Goal: Information Seeking & Learning: Learn about a topic

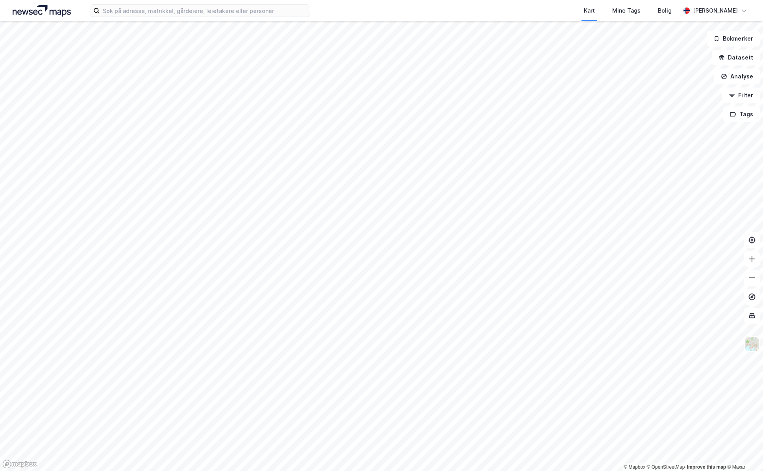
click at [222, 19] on div "Kart Mine Tags Bolig [PERSON_NAME]" at bounding box center [381, 10] width 763 height 21
click at [220, 11] on input at bounding box center [205, 11] width 210 height 12
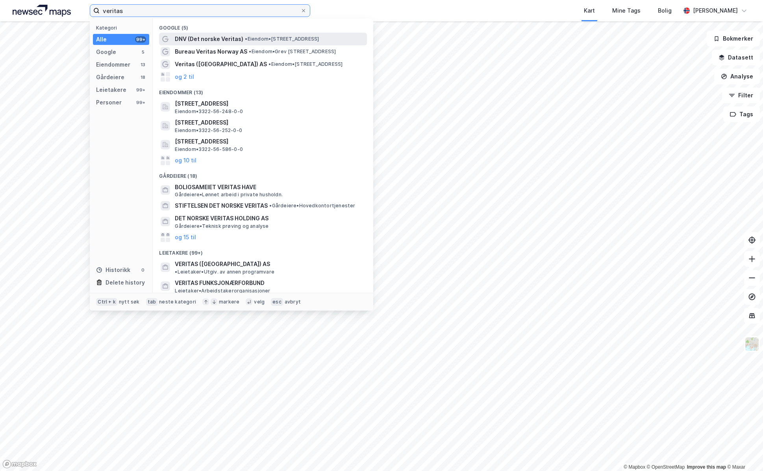
type input "veritas"
click at [230, 37] on span "DNV (Det norske Veritas)" at bounding box center [209, 38] width 69 height 9
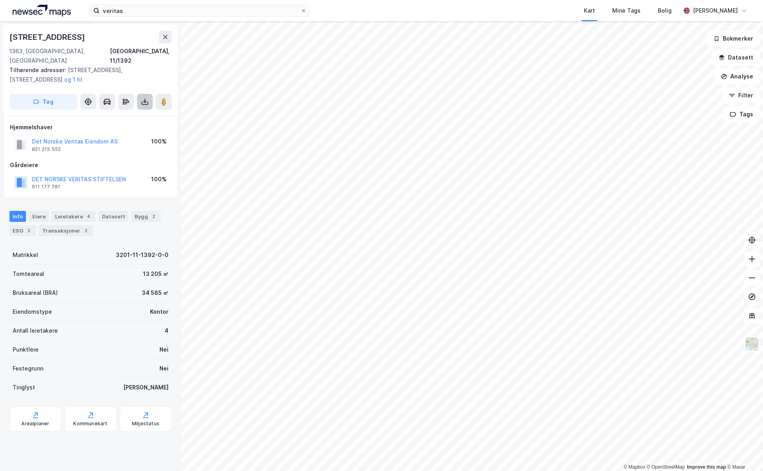
click at [150, 94] on button at bounding box center [145, 102] width 16 height 16
click at [745, 57] on button "Datasett" at bounding box center [736, 58] width 48 height 16
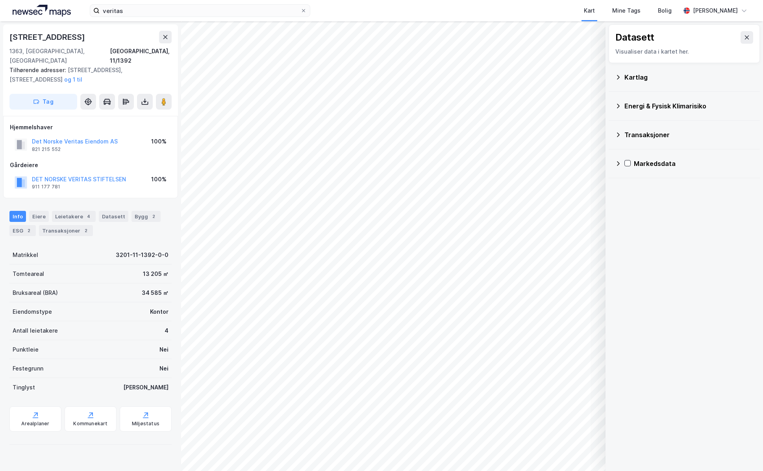
click at [619, 107] on icon at bounding box center [618, 106] width 6 height 6
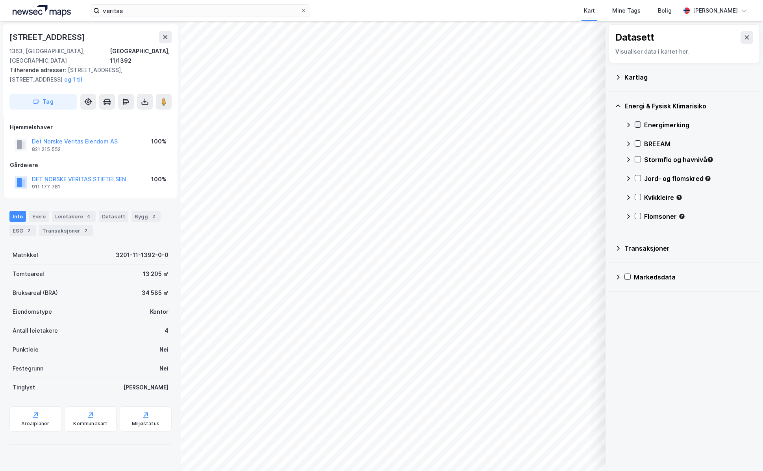
click at [639, 124] on icon at bounding box center [638, 124] width 4 height 3
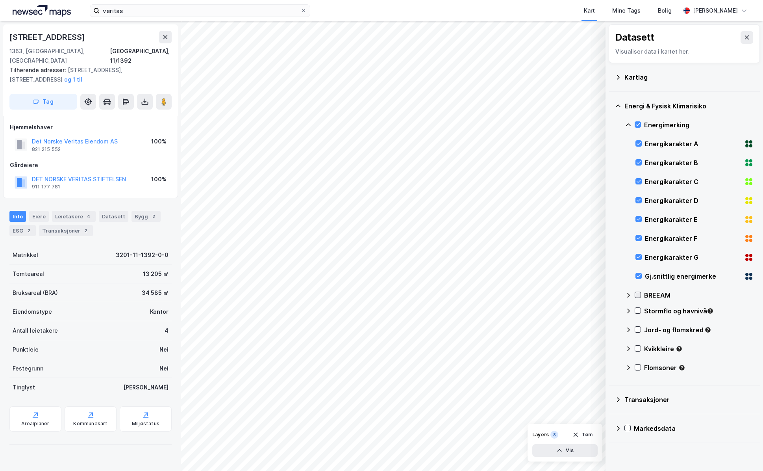
click at [636, 292] on icon at bounding box center [638, 295] width 6 height 6
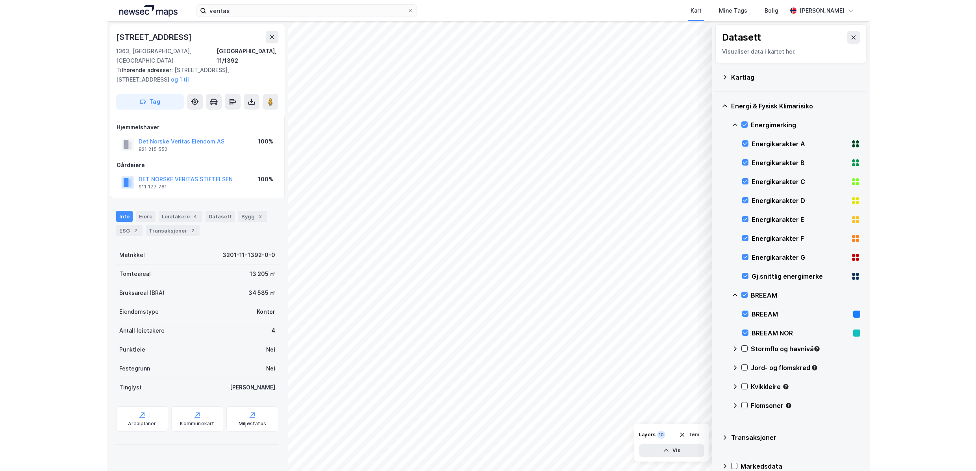
scroll to position [13, 0]
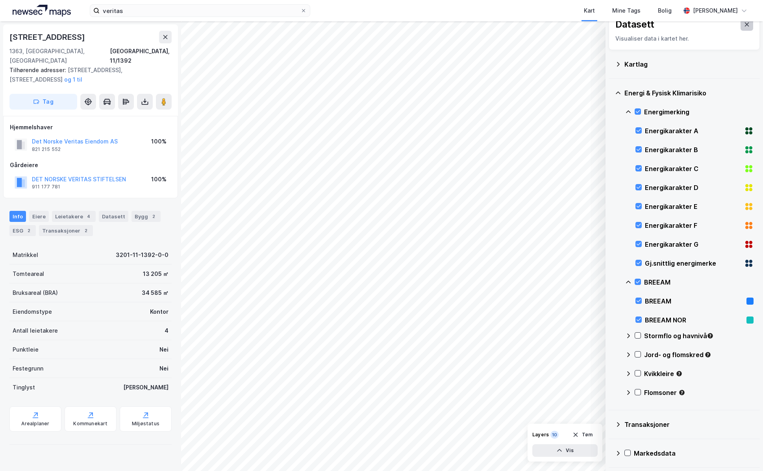
click at [745, 25] on icon at bounding box center [747, 24] width 4 height 4
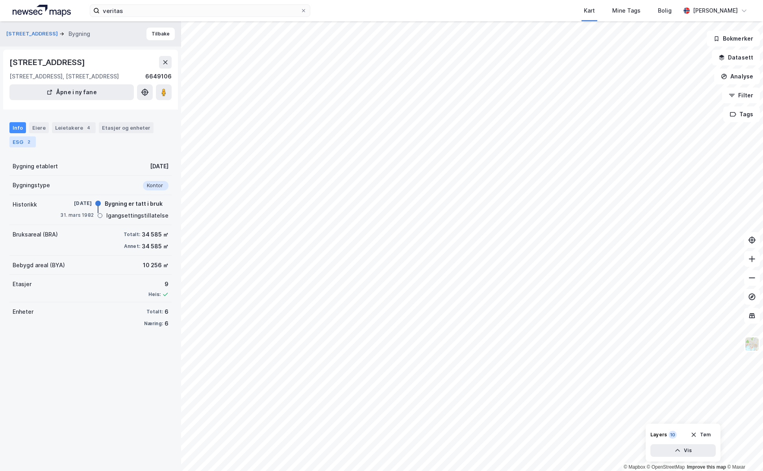
click at [29, 143] on div "2" at bounding box center [29, 142] width 8 height 8
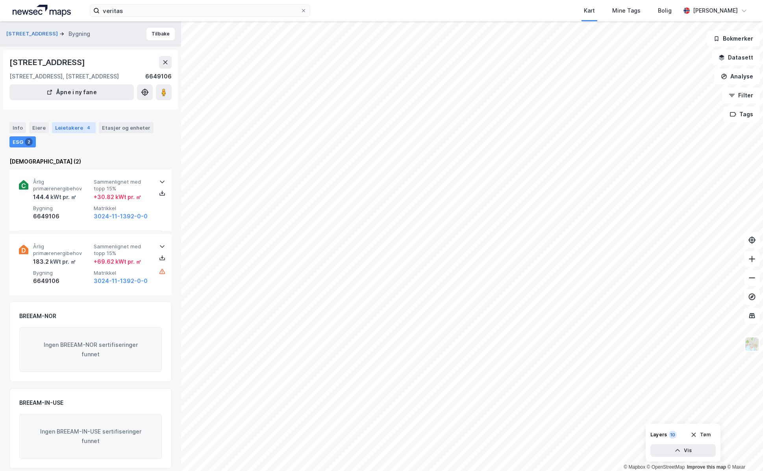
click at [80, 128] on div "Leietakere 4" at bounding box center [74, 127] width 44 height 11
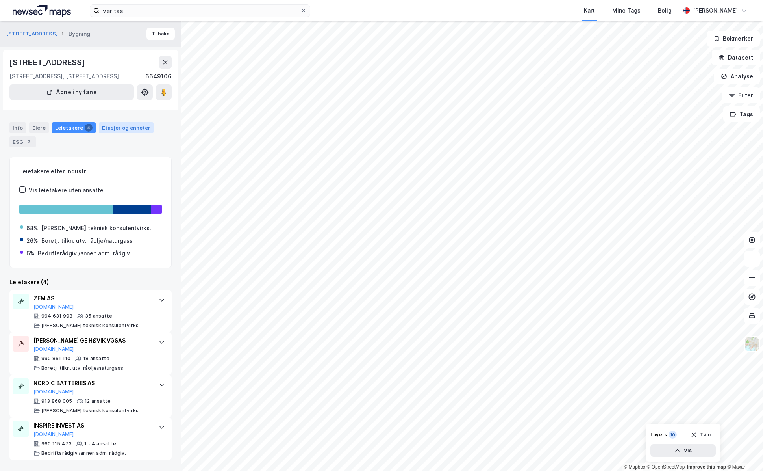
click at [118, 128] on div "Etasjer og enheter" at bounding box center [126, 127] width 48 height 7
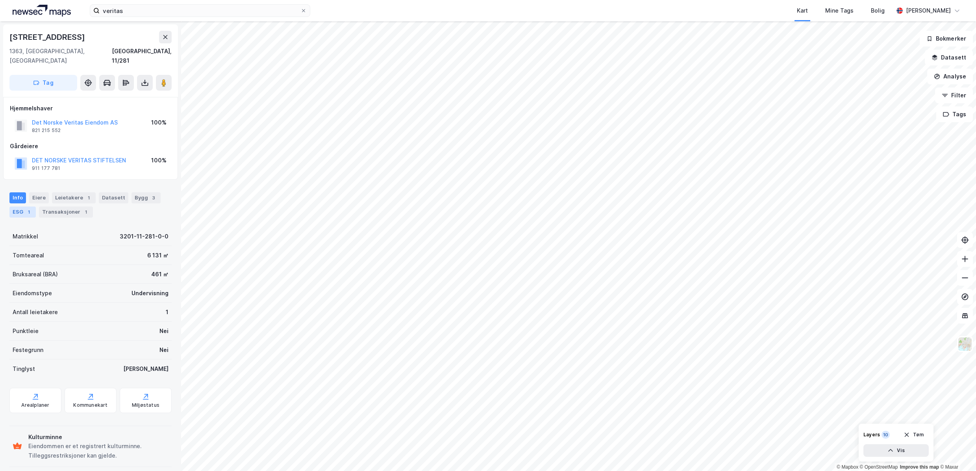
click at [23, 206] on div "ESG 1" at bounding box center [22, 211] width 26 height 11
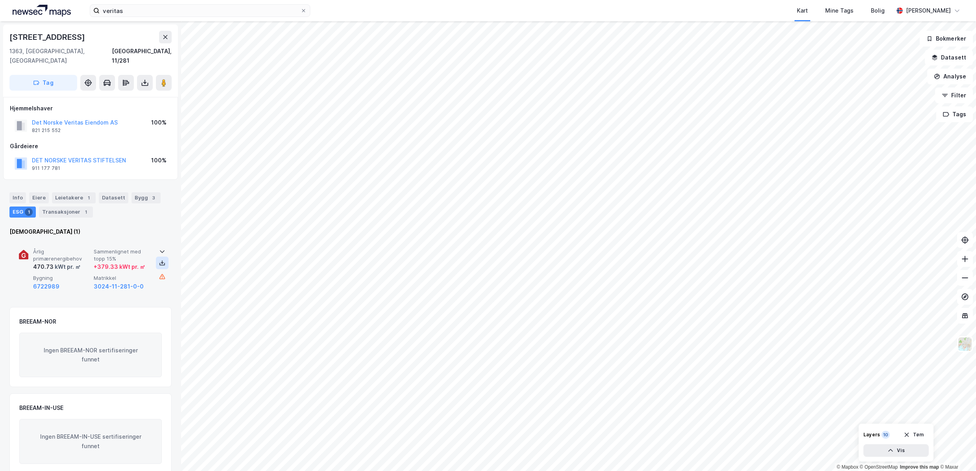
click at [159, 263] on icon at bounding box center [162, 264] width 6 height 3
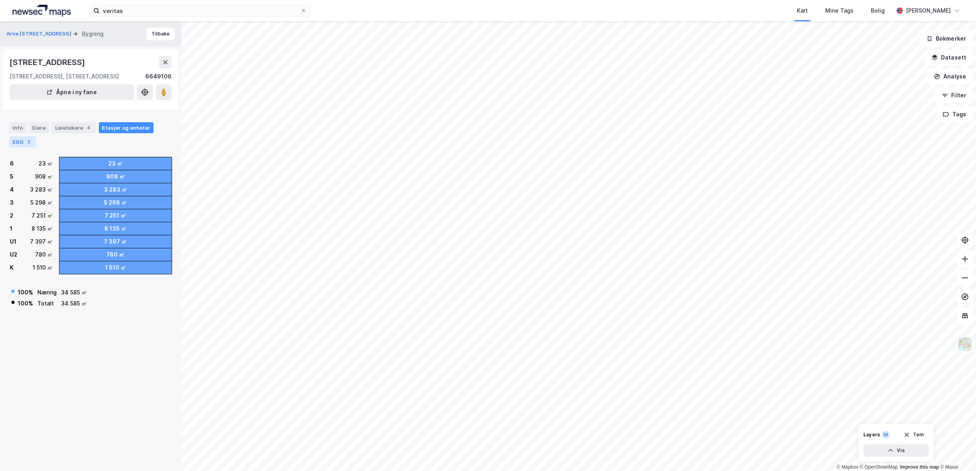
click at [29, 142] on div "2" at bounding box center [29, 142] width 8 height 8
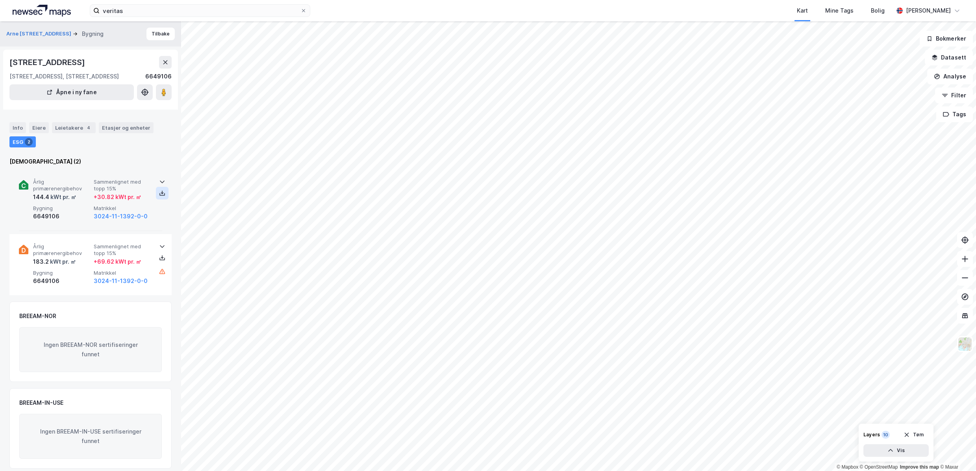
click at [159, 194] on icon at bounding box center [162, 193] width 6 height 6
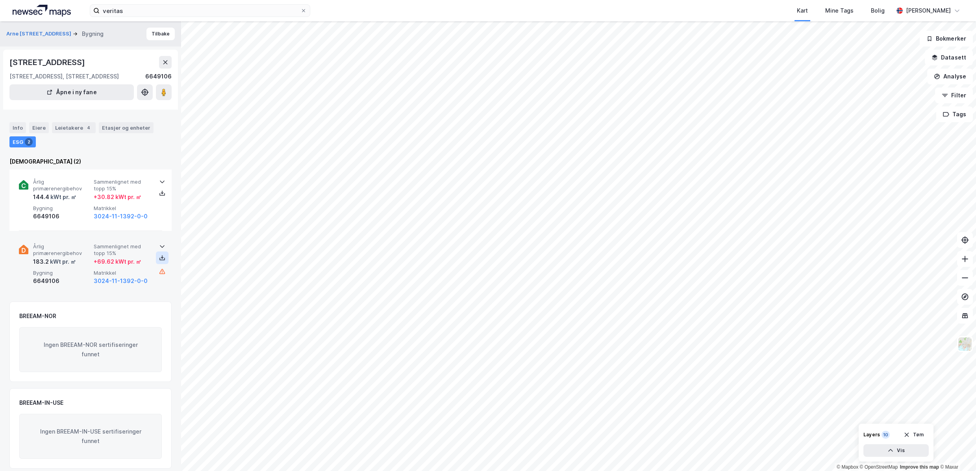
click at [161, 258] on icon at bounding box center [162, 258] width 3 height 2
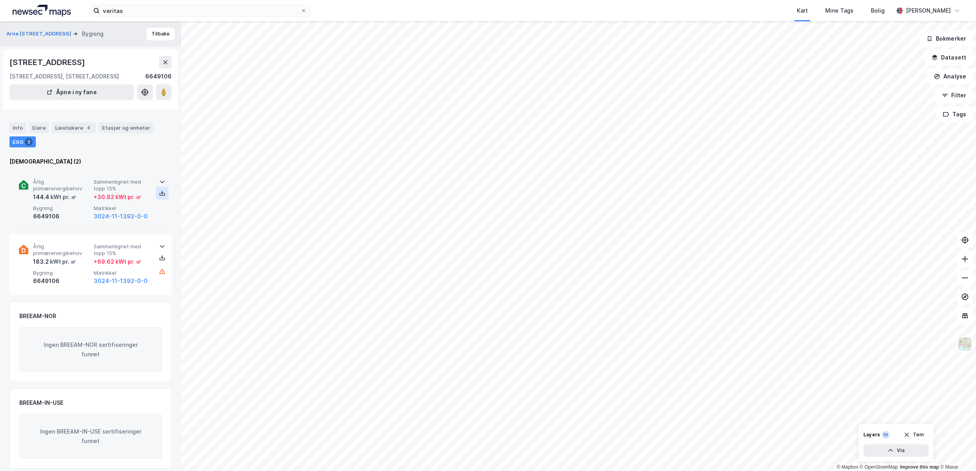
click at [160, 189] on button at bounding box center [162, 193] width 13 height 13
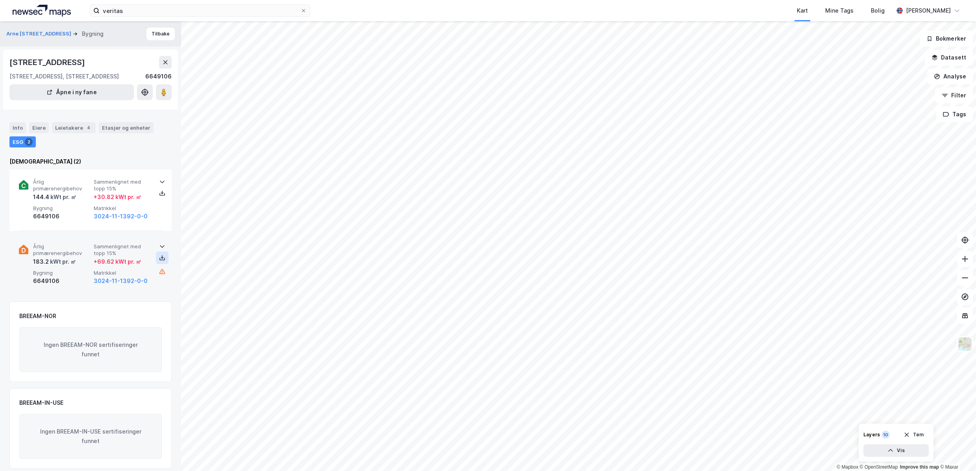
click at [160, 258] on icon at bounding box center [162, 257] width 6 height 6
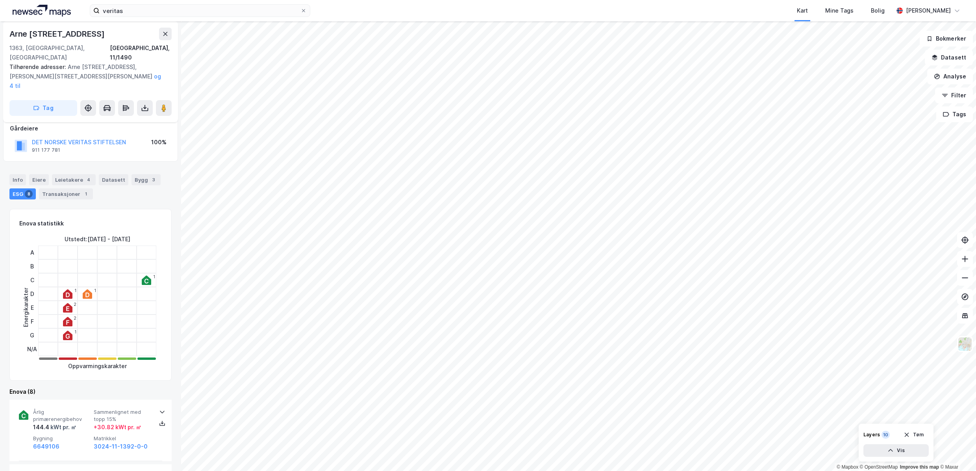
scroll to position [39, 0]
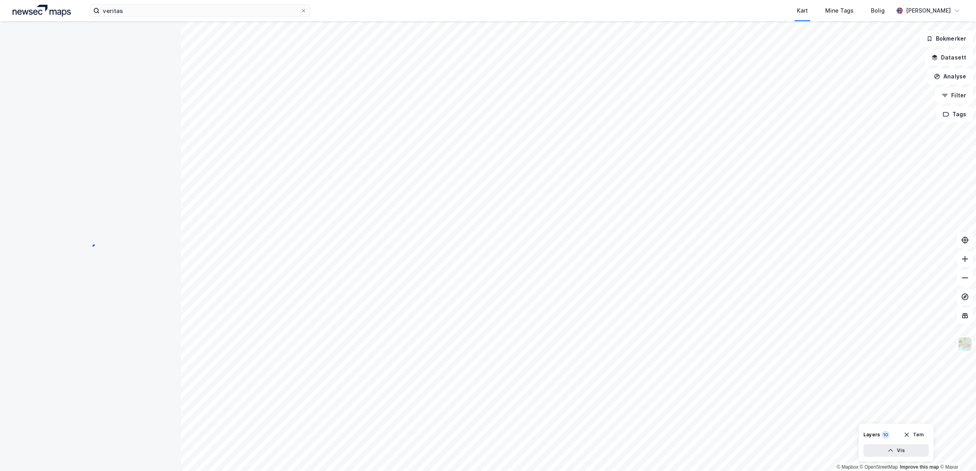
scroll to position [39, 0]
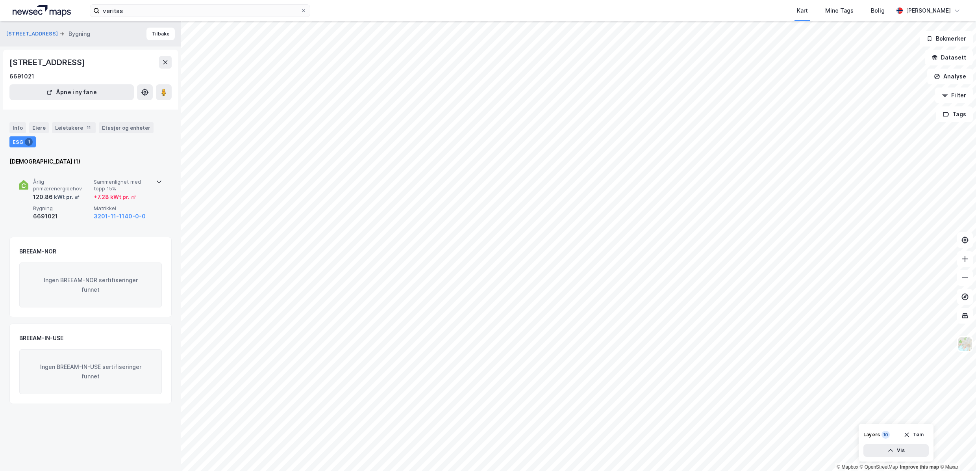
click at [156, 180] on icon at bounding box center [159, 181] width 6 height 6
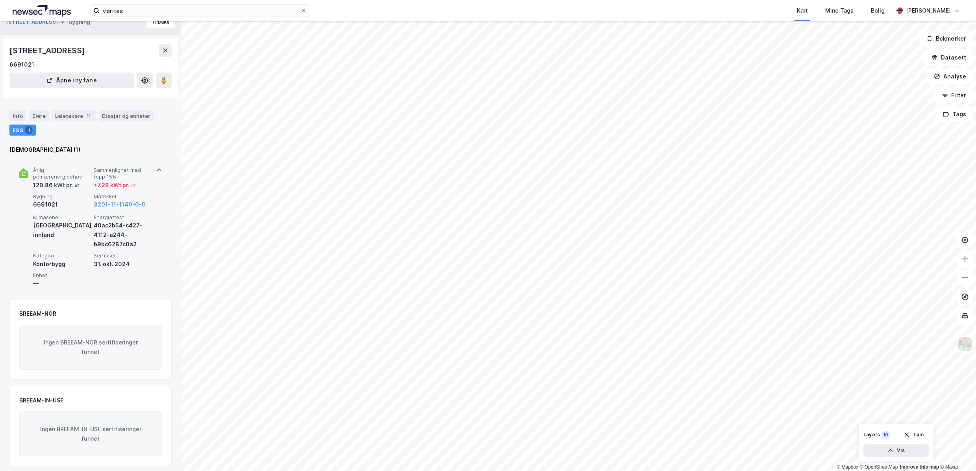
scroll to position [17, 0]
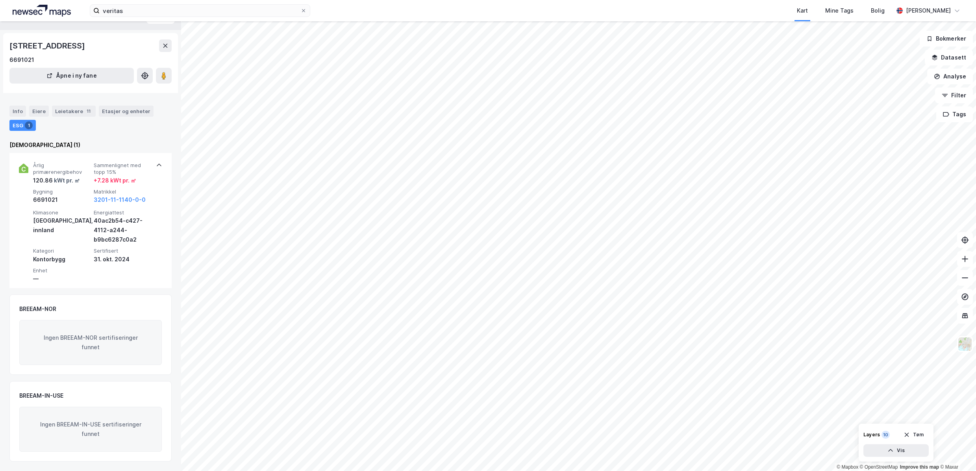
click at [156, 163] on icon at bounding box center [159, 165] width 6 height 6
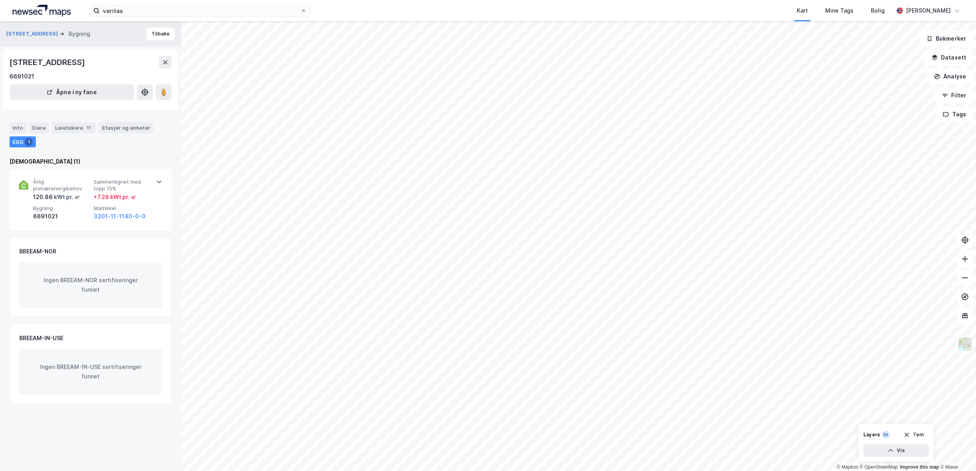
click at [156, 180] on icon at bounding box center [159, 181] width 6 height 6
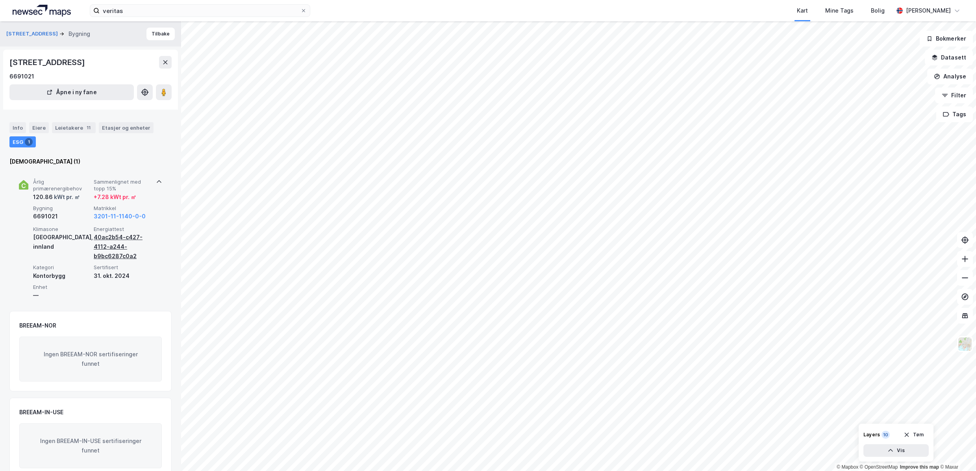
click at [112, 241] on div "40ac2b54-c427-4112-a244-b9bc6287c0a2" at bounding box center [122, 246] width 57 height 28
click at [116, 247] on div "40ac2b54-c427-4112-a244-b9bc6287c0a2" at bounding box center [122, 246] width 57 height 28
click at [112, 214] on button "3201-11-1140-0-0" at bounding box center [120, 215] width 52 height 9
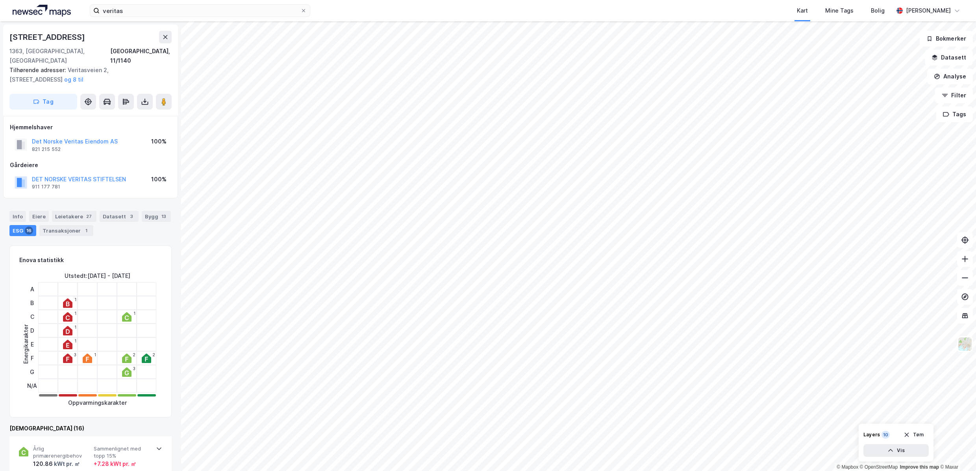
scroll to position [0, 0]
click at [27, 226] on div "16" at bounding box center [29, 230] width 8 height 8
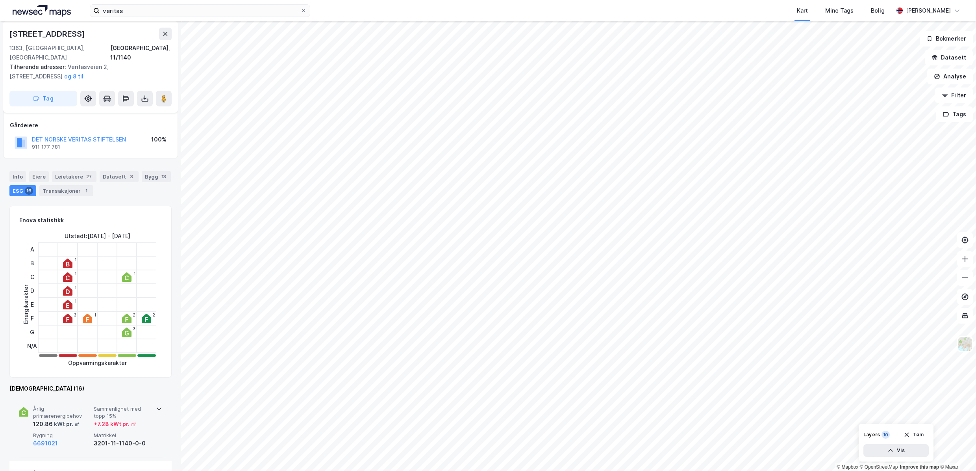
scroll to position [119, 0]
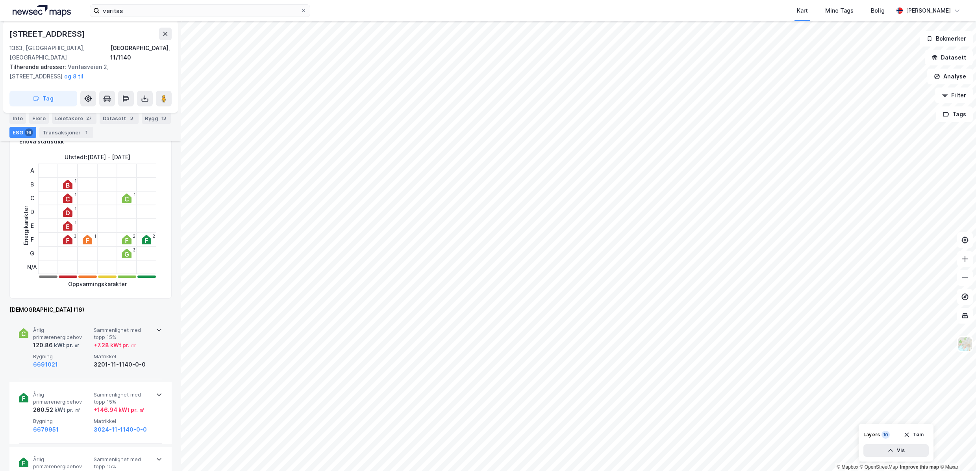
click at [68, 340] on div "kWt pr. ㎡" at bounding box center [66, 344] width 27 height 9
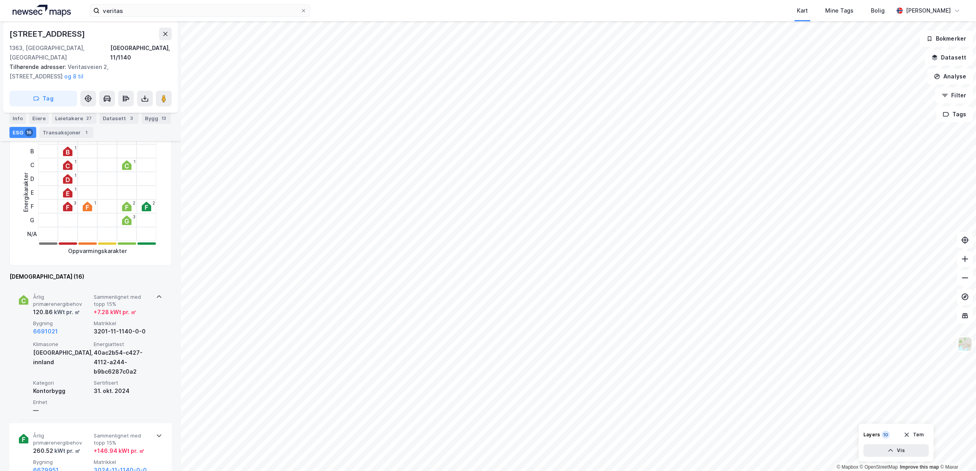
scroll to position [197, 0]
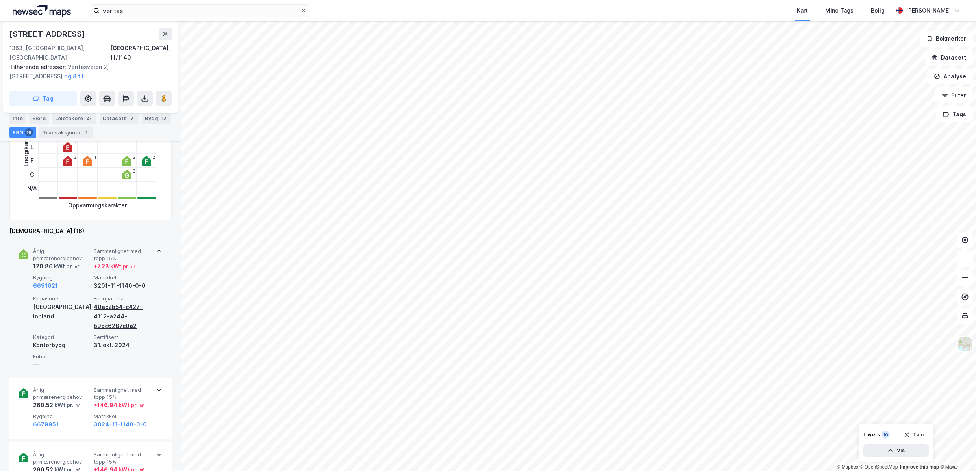
click at [109, 302] on div "40ac2b54-c427-4112-a244-b9bc6287c0a2" at bounding box center [122, 316] width 57 height 28
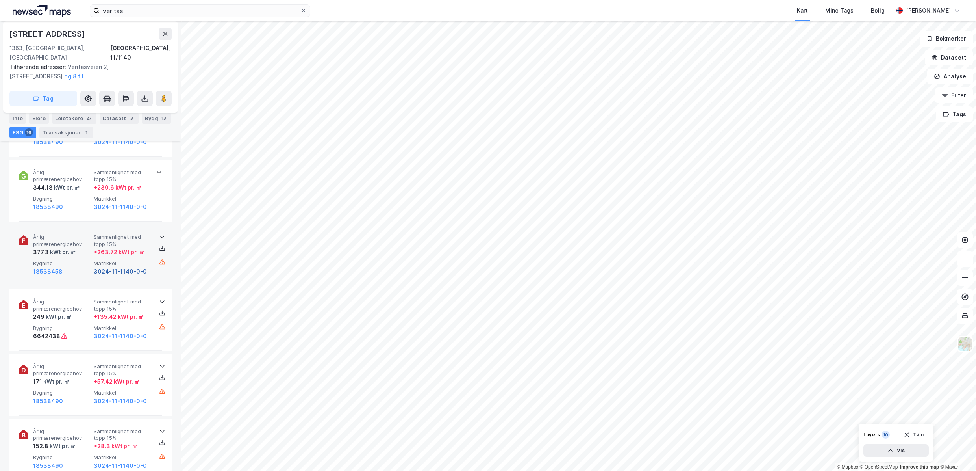
scroll to position [748, 0]
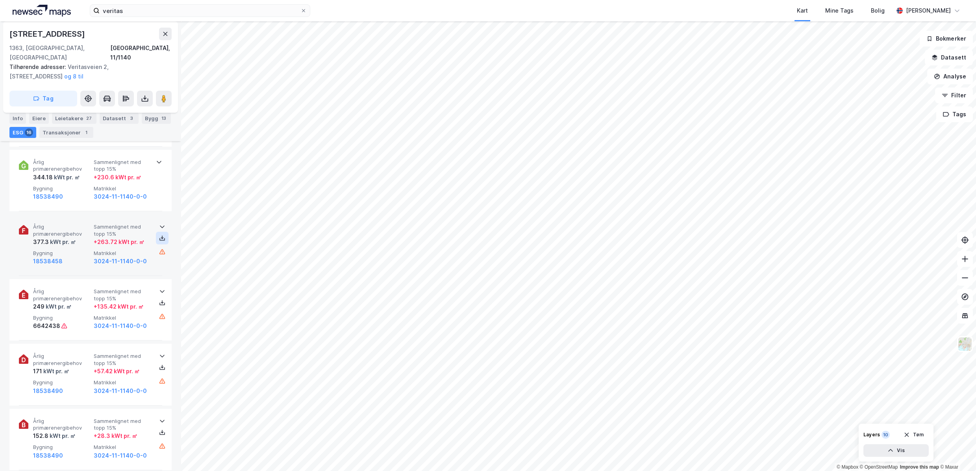
click at [161, 237] on icon at bounding box center [162, 238] width 3 height 2
click at [160, 299] on icon at bounding box center [162, 302] width 6 height 6
click at [162, 367] on icon at bounding box center [162, 368] width 6 height 3
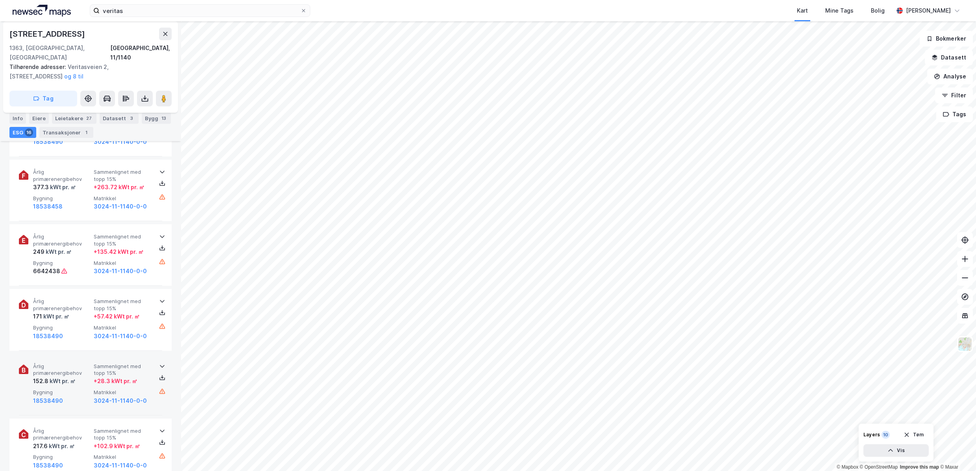
scroll to position [827, 0]
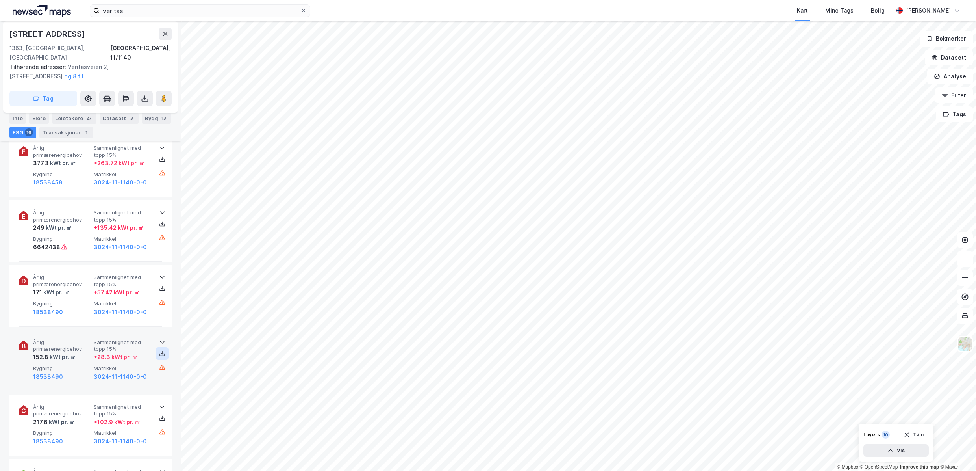
click at [159, 350] on icon at bounding box center [162, 353] width 6 height 6
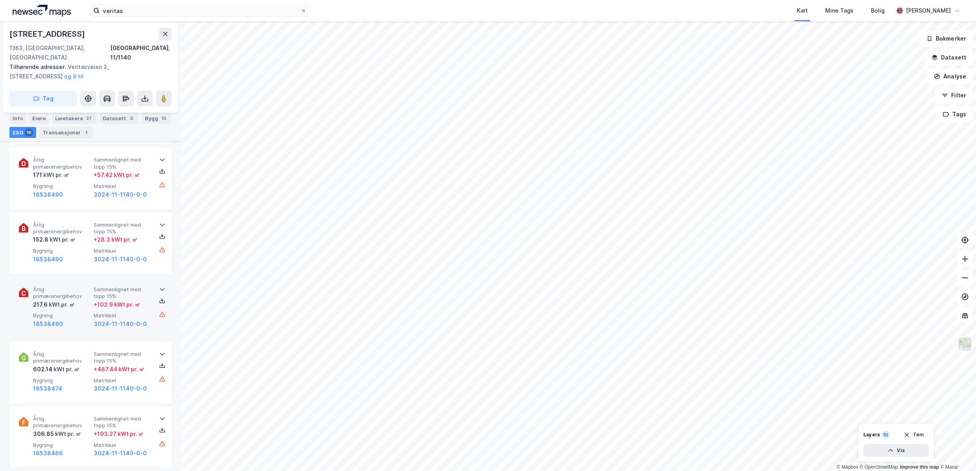
scroll to position [945, 0]
drag, startPoint x: 156, startPoint y: 289, endPoint x: 159, endPoint y: 293, distance: 5.0
click at [156, 293] on button at bounding box center [162, 299] width 13 height 13
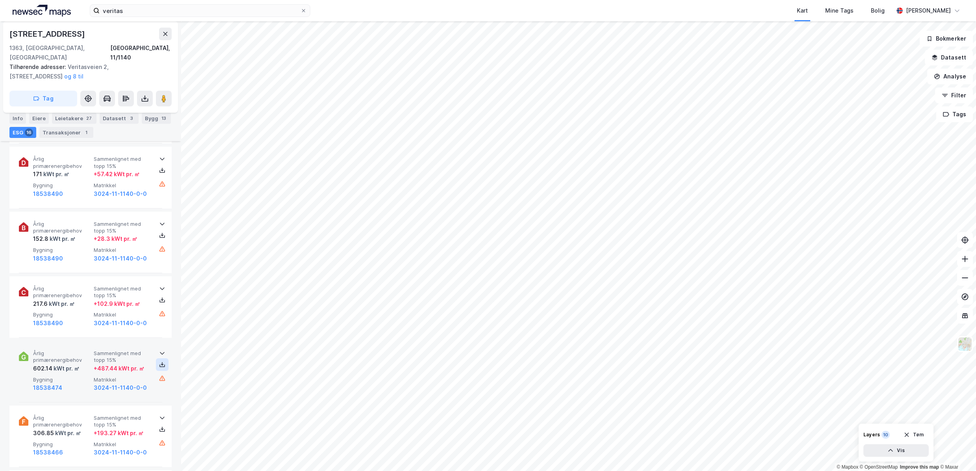
click at [159, 364] on icon at bounding box center [162, 365] width 6 height 3
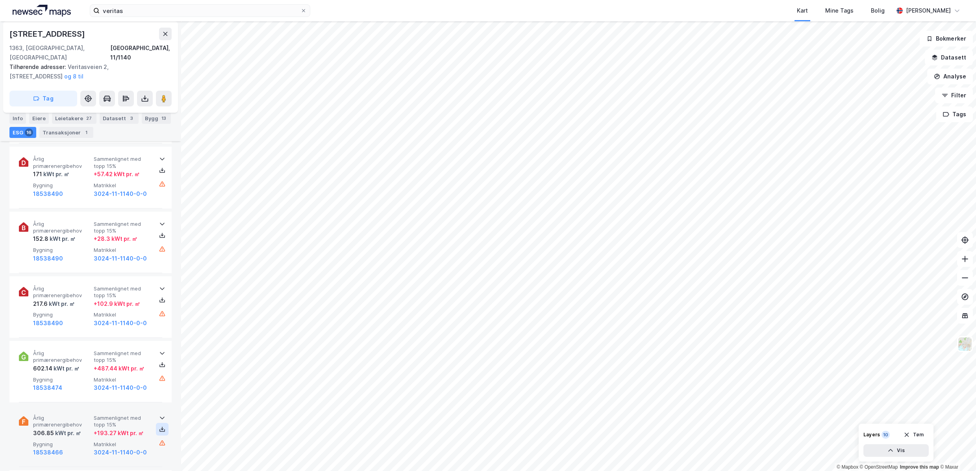
click at [161, 423] on button at bounding box center [162, 429] width 13 height 13
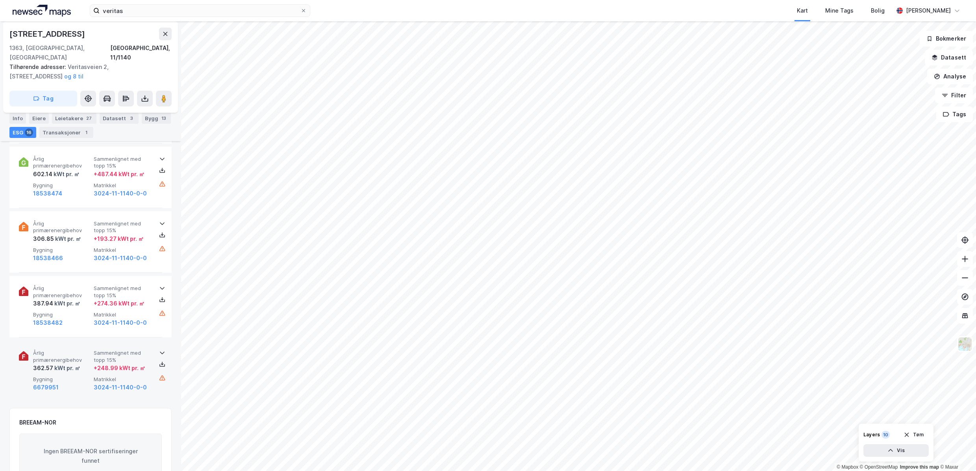
scroll to position [1142, 0]
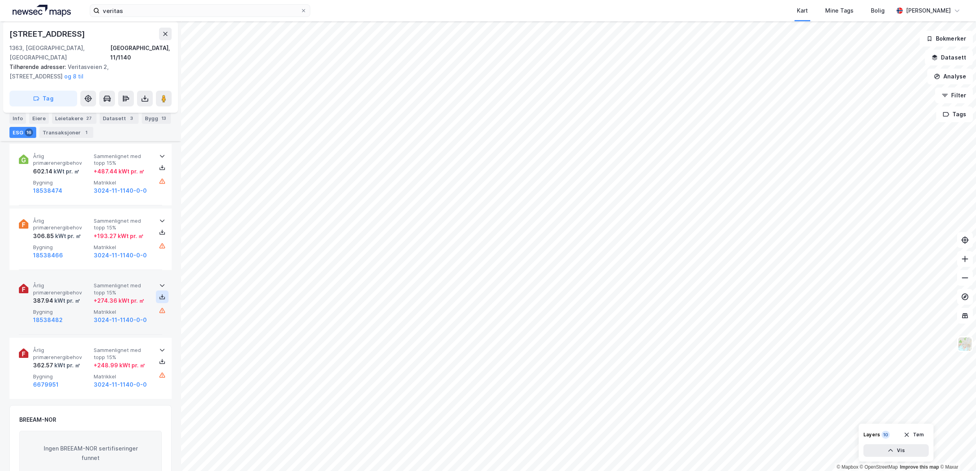
click at [162, 294] on icon at bounding box center [162, 296] width 1 height 4
click at [161, 358] on icon at bounding box center [162, 361] width 6 height 6
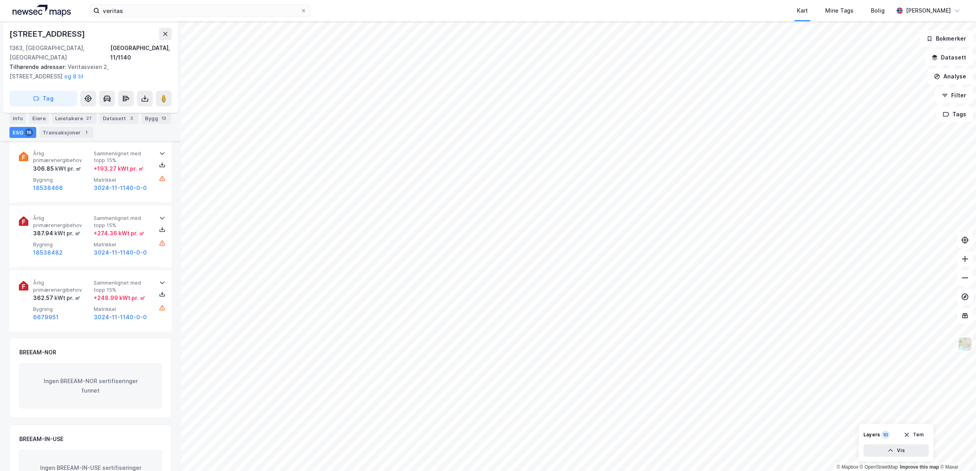
scroll to position [1243, 0]
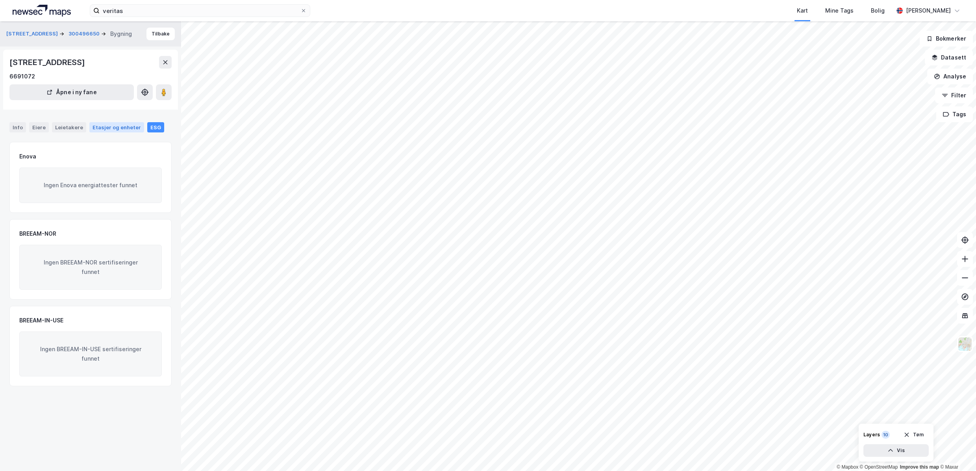
click at [109, 130] on div "Etasjer og enheter" at bounding box center [117, 127] width 48 height 7
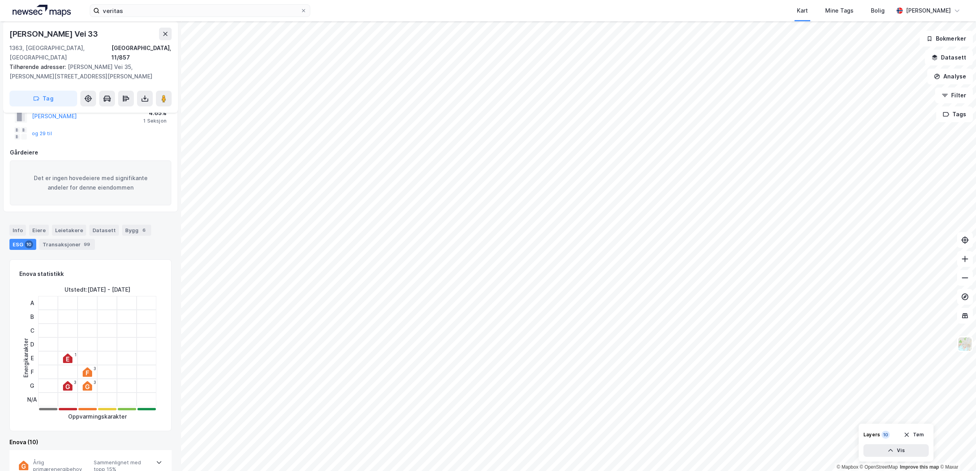
scroll to position [39, 0]
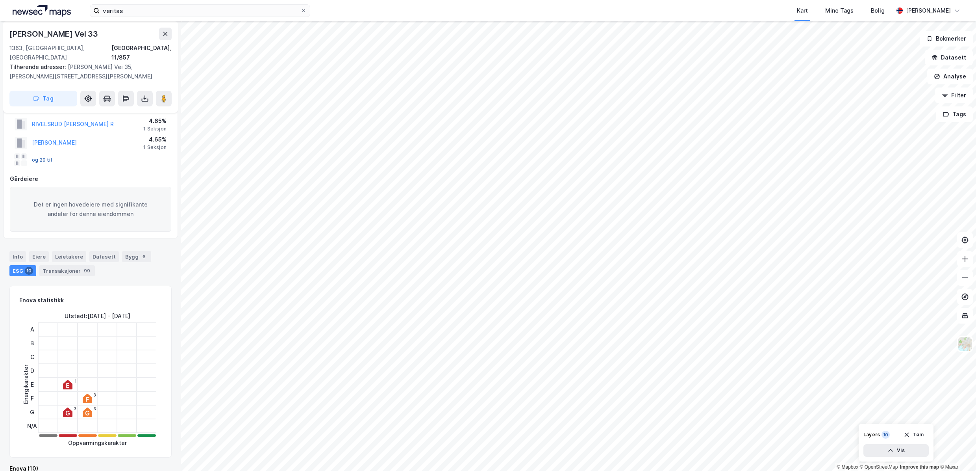
click at [0, 0] on button "og 29 til" at bounding box center [0, 0] width 0 height 0
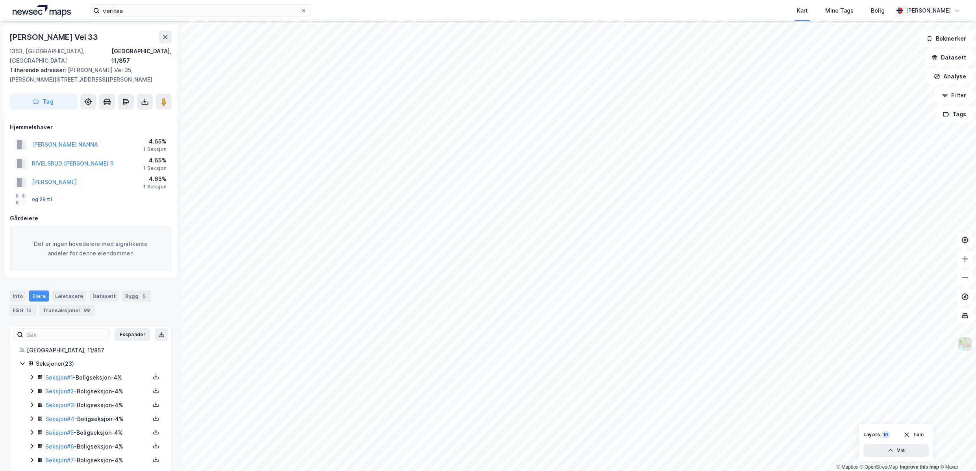
click at [0, 0] on button "og 29 til" at bounding box center [0, 0] width 0 height 0
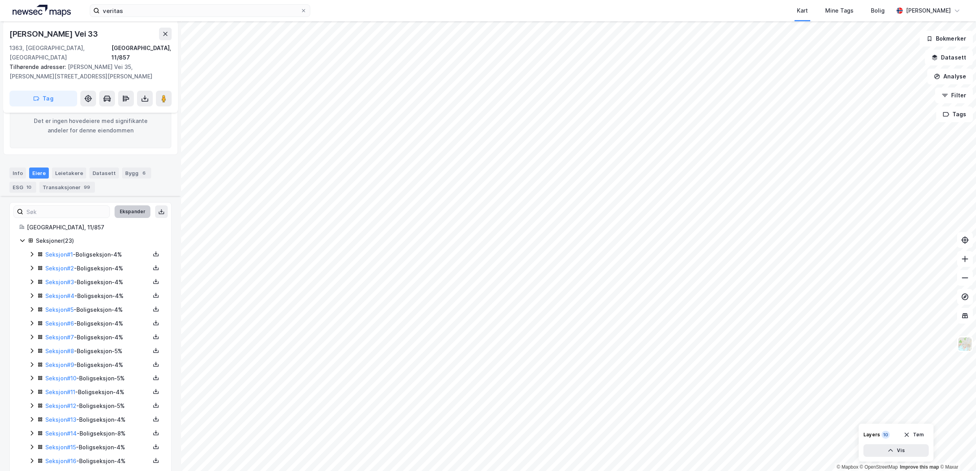
scroll to position [28, 0]
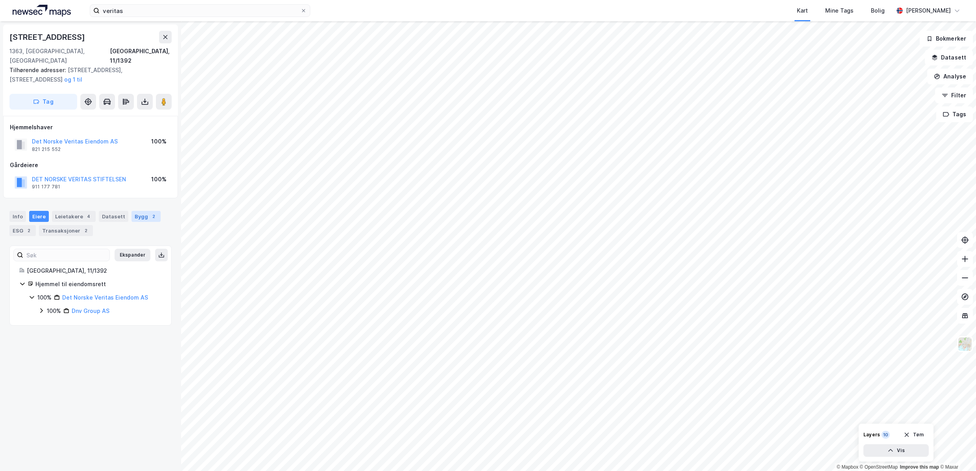
click at [137, 211] on div "Bygg 2" at bounding box center [146, 216] width 29 height 11
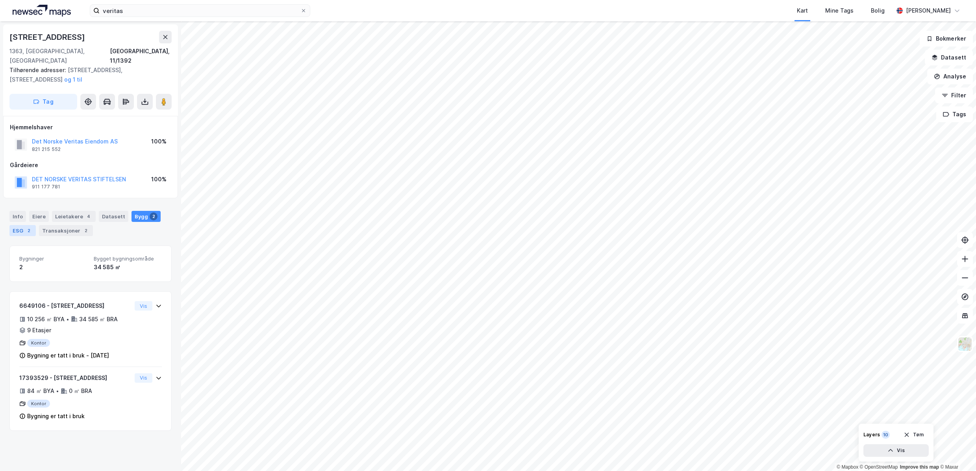
click at [26, 226] on div "2" at bounding box center [29, 230] width 8 height 8
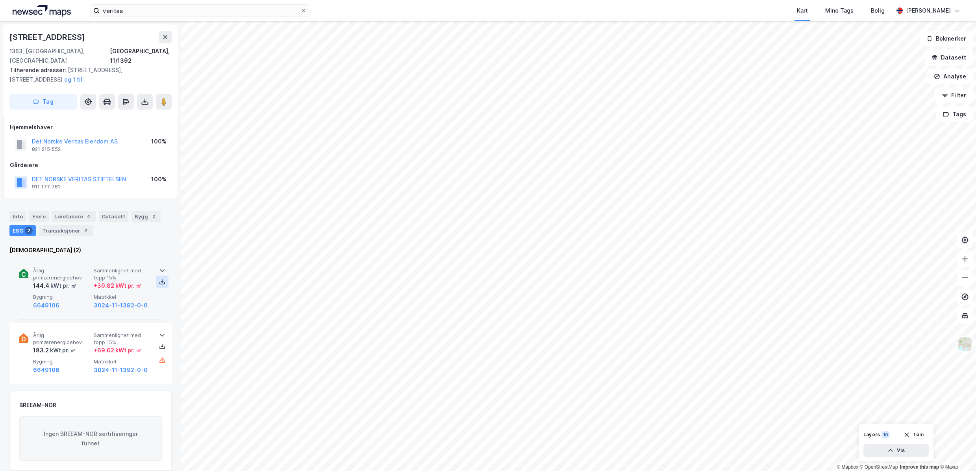
click at [161, 282] on icon at bounding box center [162, 283] width 6 height 3
click at [162, 344] on icon at bounding box center [162, 346] width 1 height 4
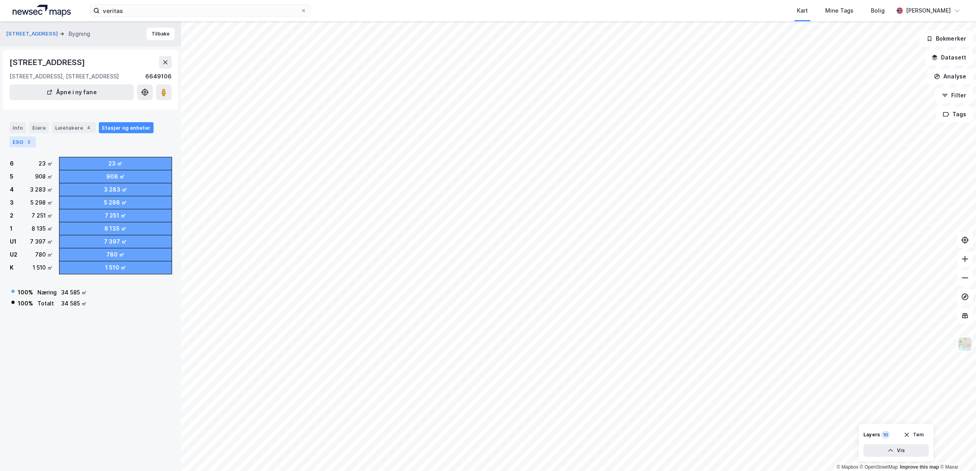
click at [28, 141] on div "2" at bounding box center [29, 142] width 8 height 8
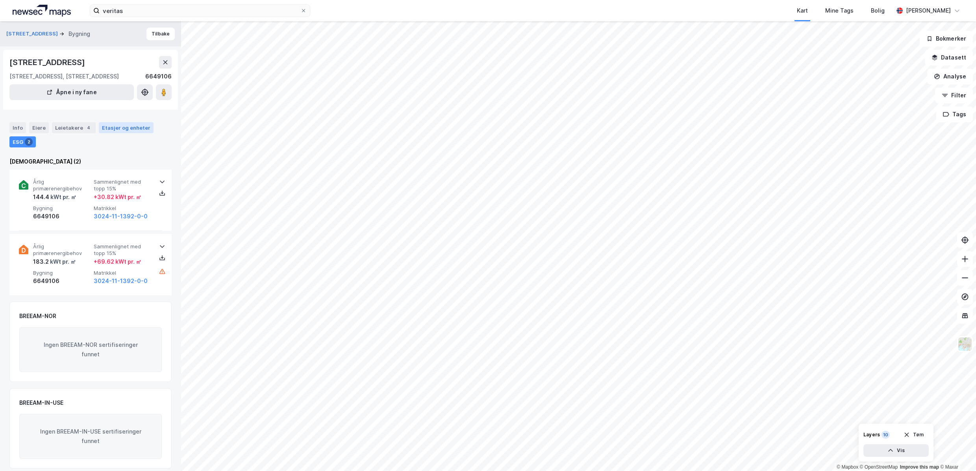
click at [114, 127] on div "Etasjer og enheter" at bounding box center [126, 127] width 48 height 7
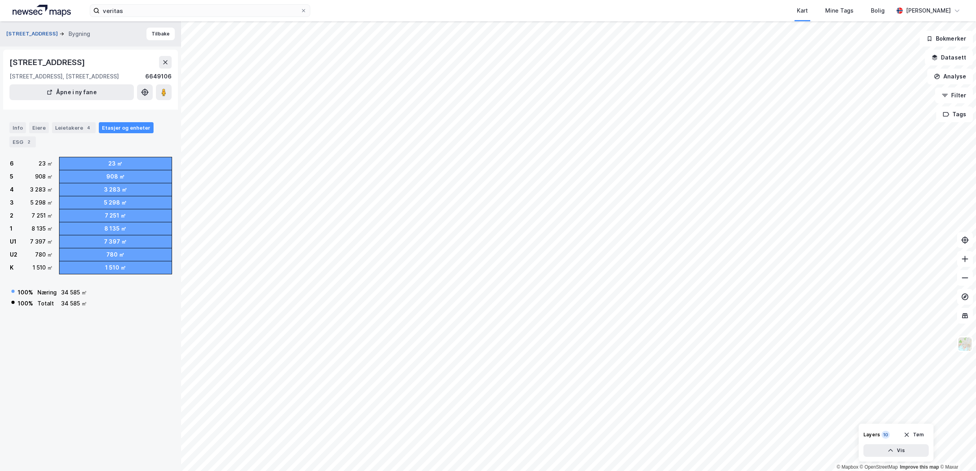
click at [25, 32] on button "[STREET_ADDRESS]" at bounding box center [32, 34] width 53 height 8
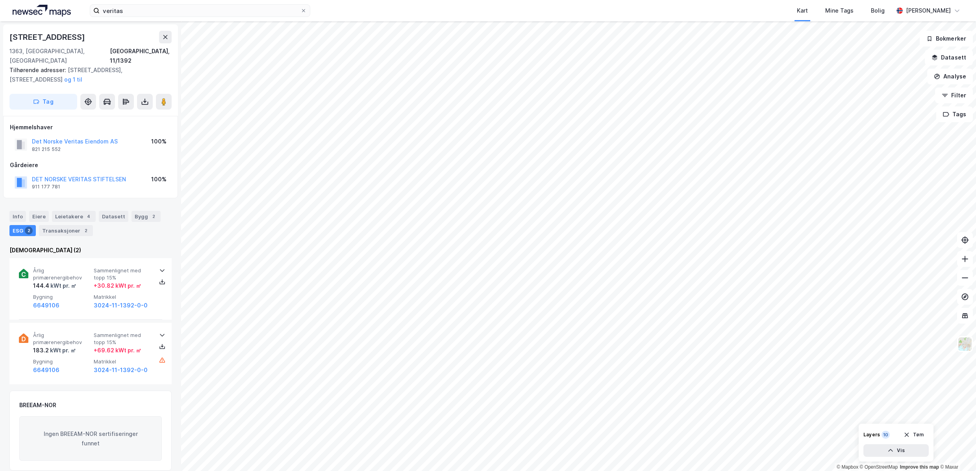
scroll to position [0, 0]
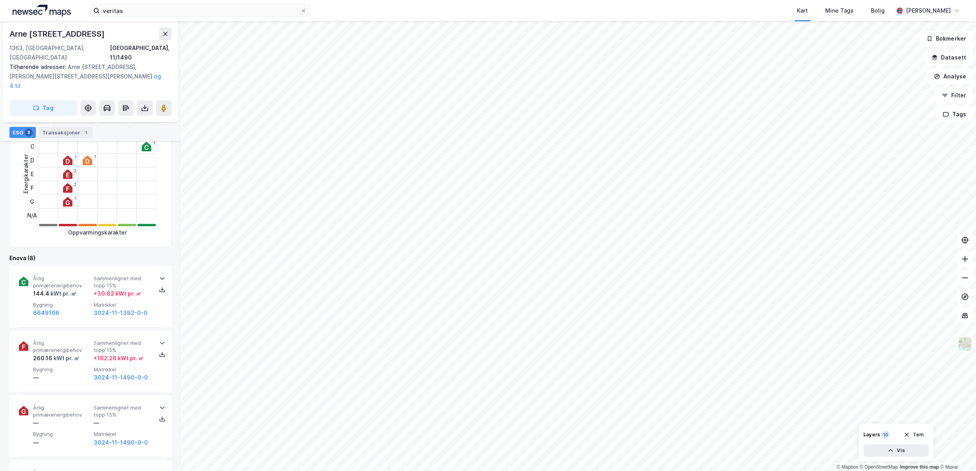
scroll to position [219, 0]
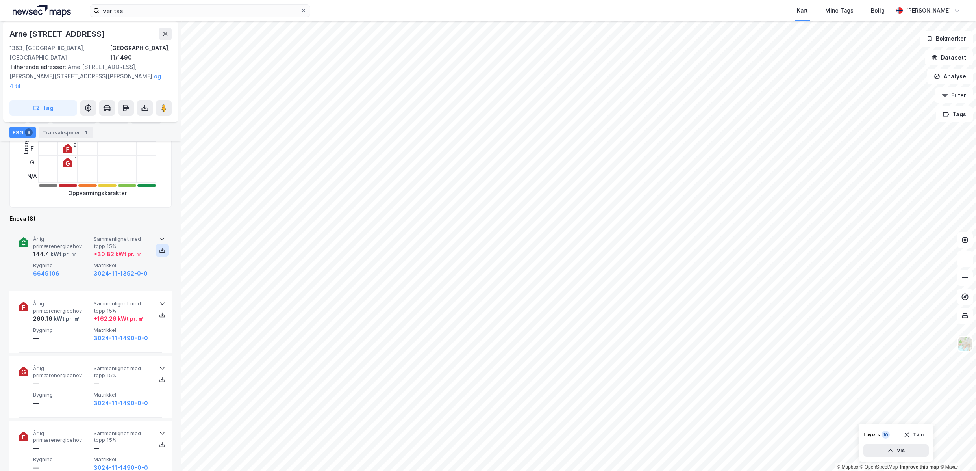
click at [159, 247] on icon at bounding box center [162, 250] width 6 height 6
drag, startPoint x: 158, startPoint y: 293, endPoint x: 163, endPoint y: 299, distance: 7.2
click at [159, 312] on icon at bounding box center [162, 315] width 6 height 6
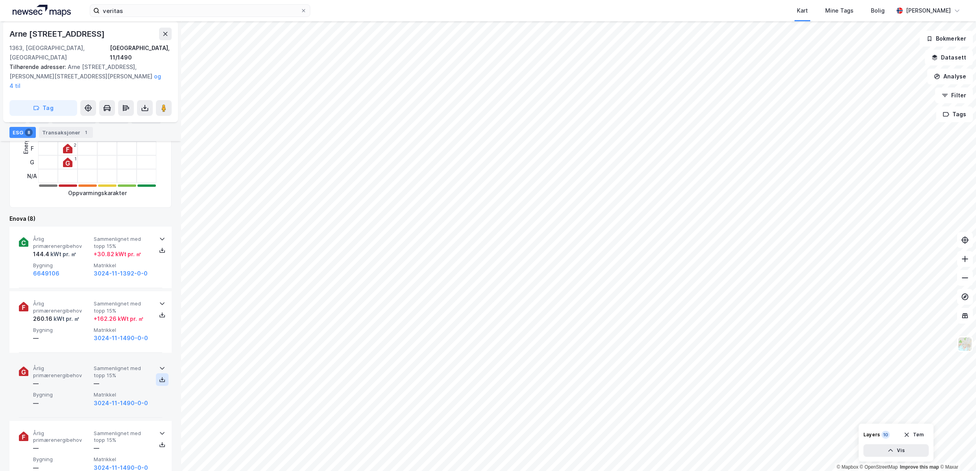
click at [159, 376] on icon at bounding box center [162, 379] width 6 height 6
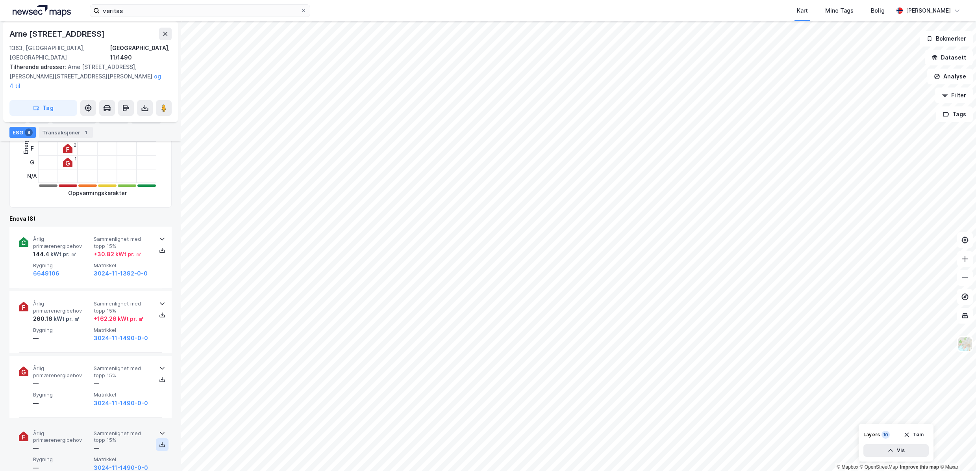
click at [161, 441] on icon at bounding box center [162, 444] width 6 height 6
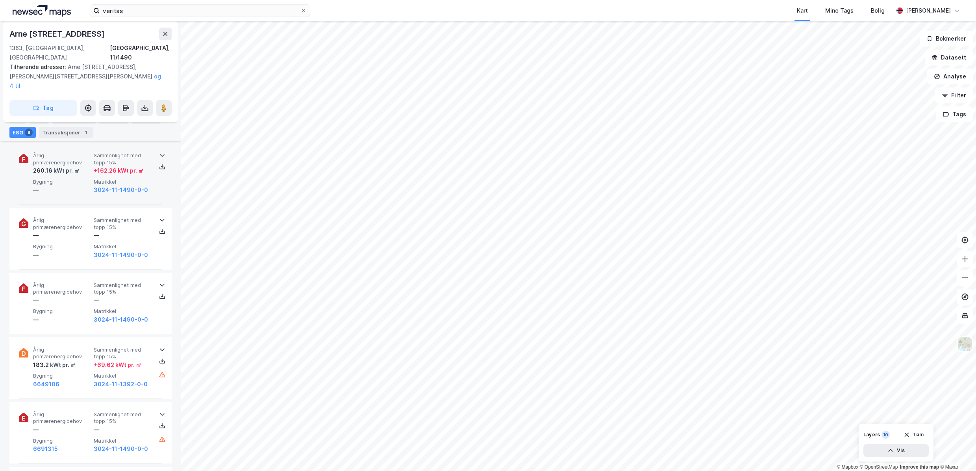
scroll to position [376, 0]
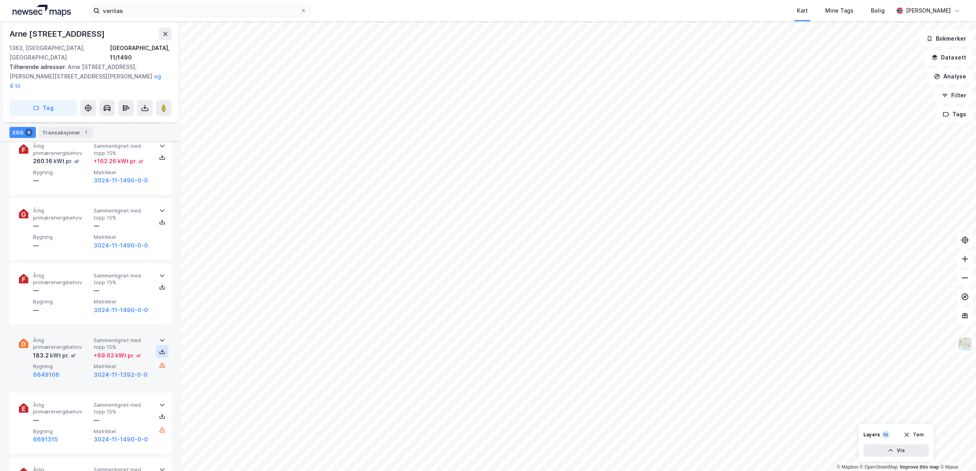
click at [161, 348] on icon at bounding box center [162, 351] width 6 height 6
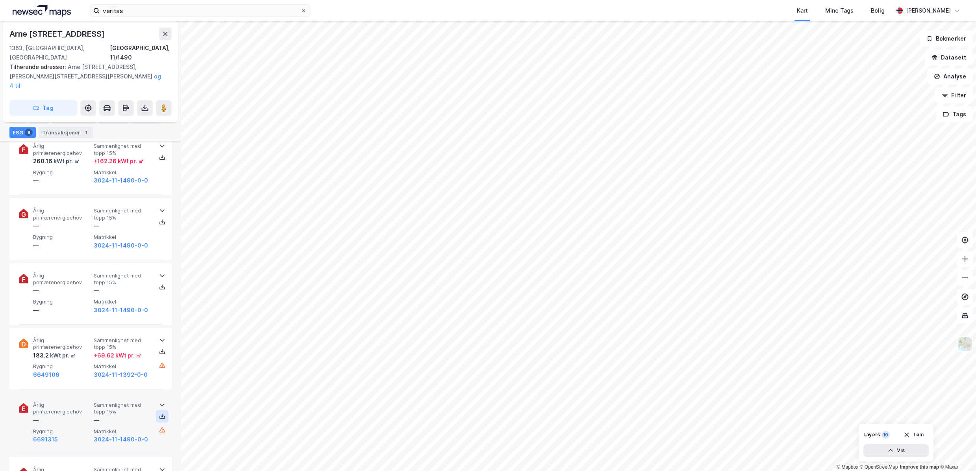
click at [159, 413] on icon at bounding box center [162, 416] width 6 height 6
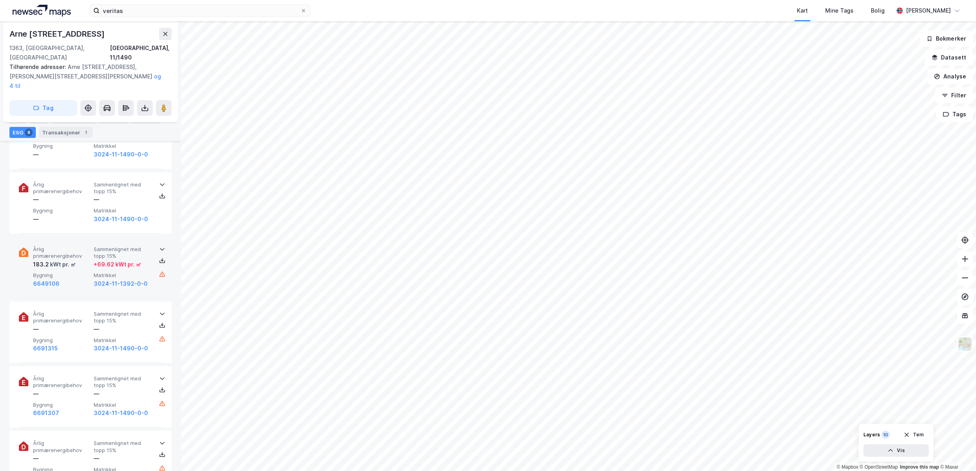
scroll to position [495, 0]
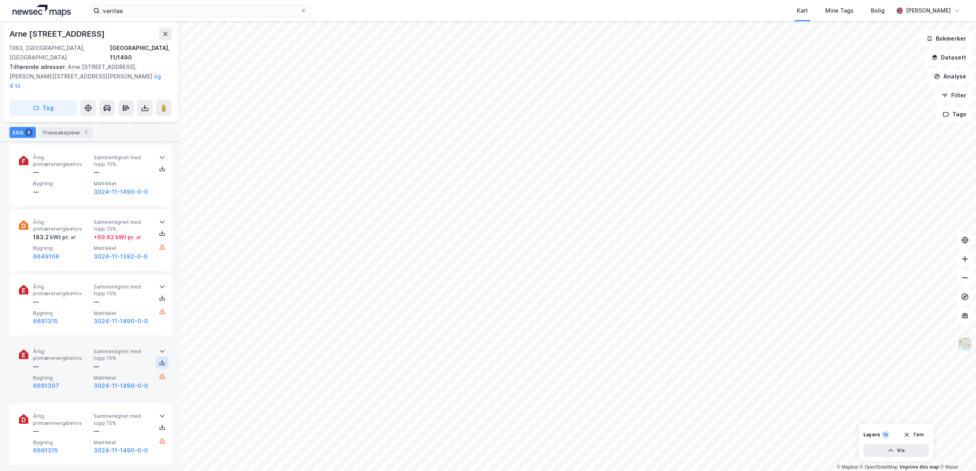
click at [159, 359] on icon at bounding box center [162, 362] width 6 height 6
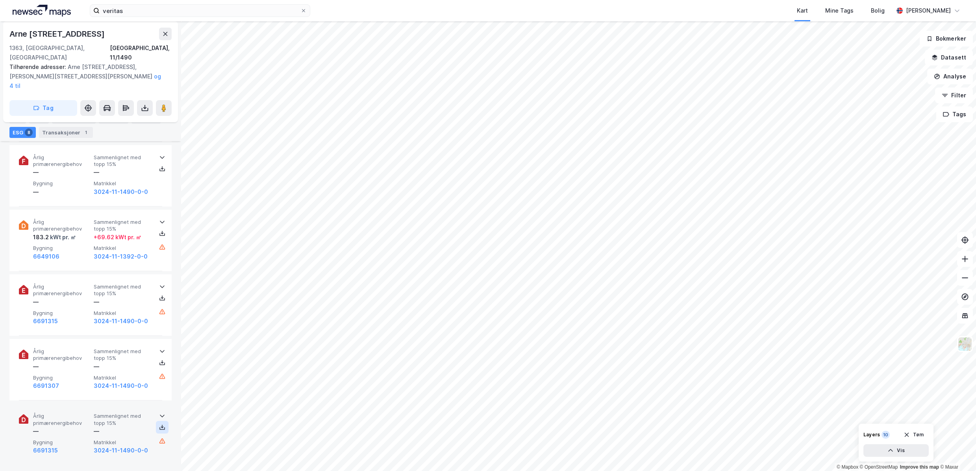
click at [159, 424] on icon at bounding box center [162, 427] width 6 height 6
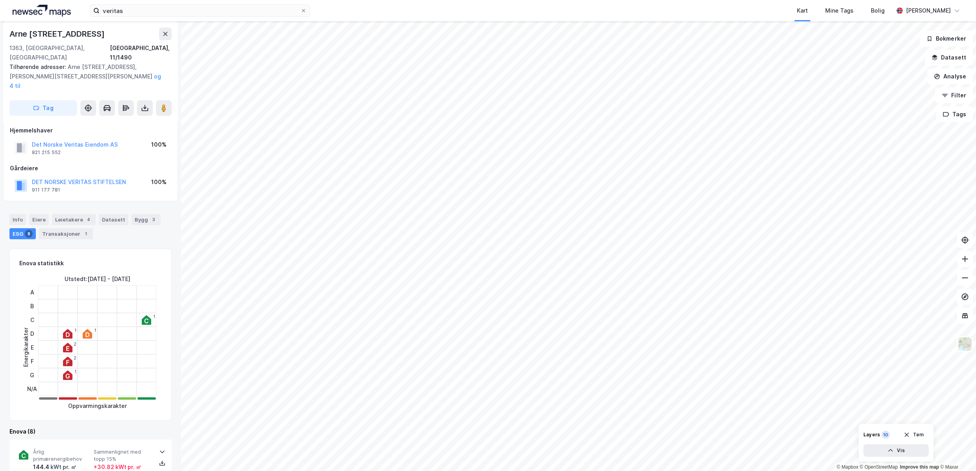
scroll to position [0, 0]
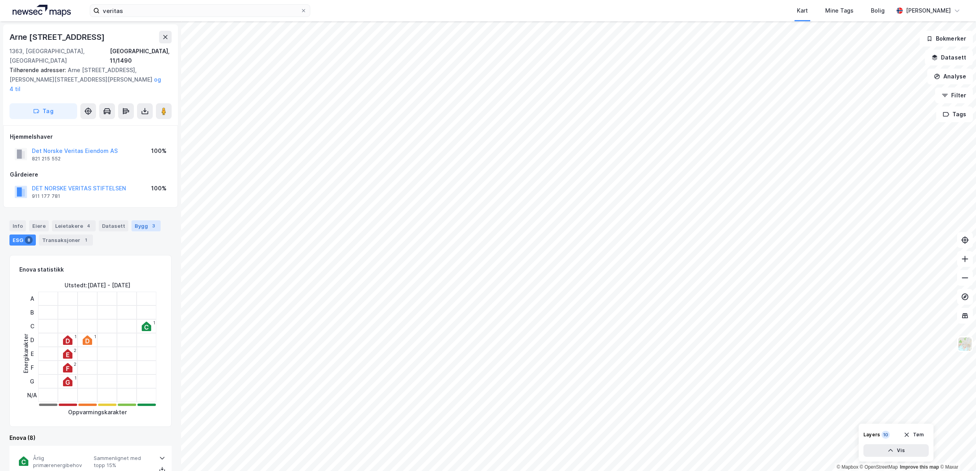
click at [150, 222] on div "3" at bounding box center [154, 226] width 8 height 8
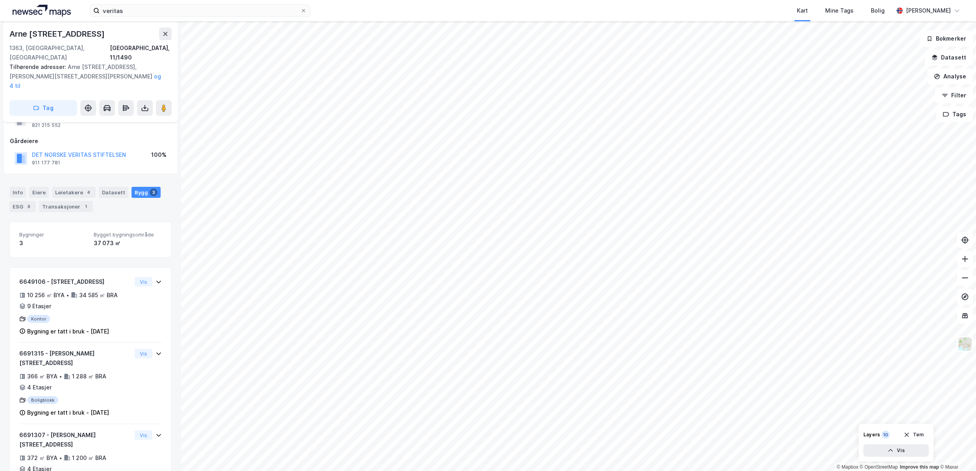
scroll to position [43, 0]
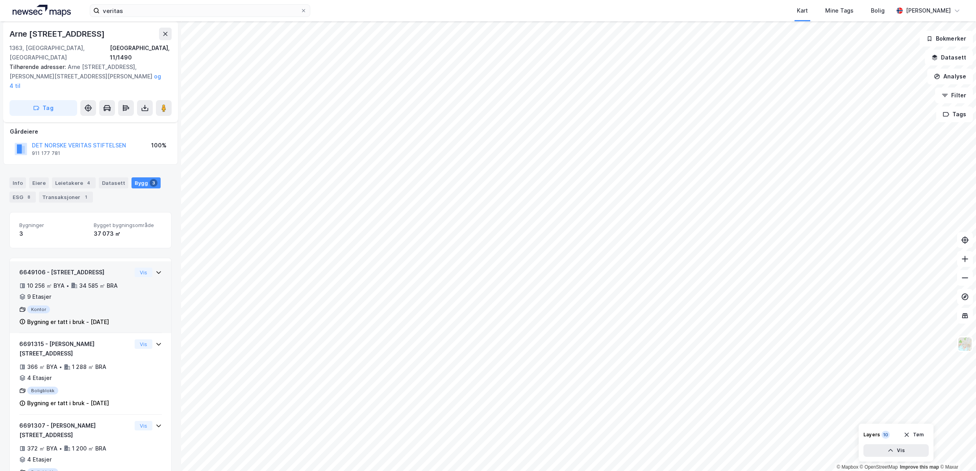
click at [156, 271] on icon at bounding box center [158, 272] width 5 height 3
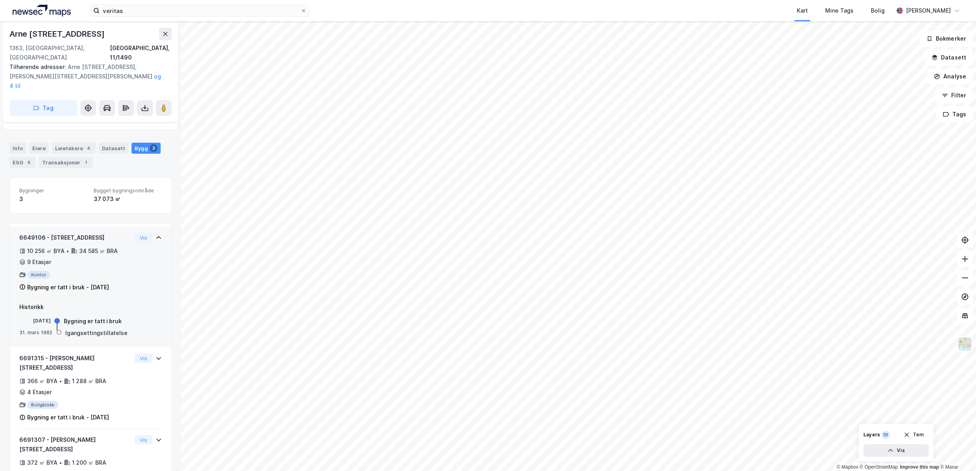
scroll to position [82, 0]
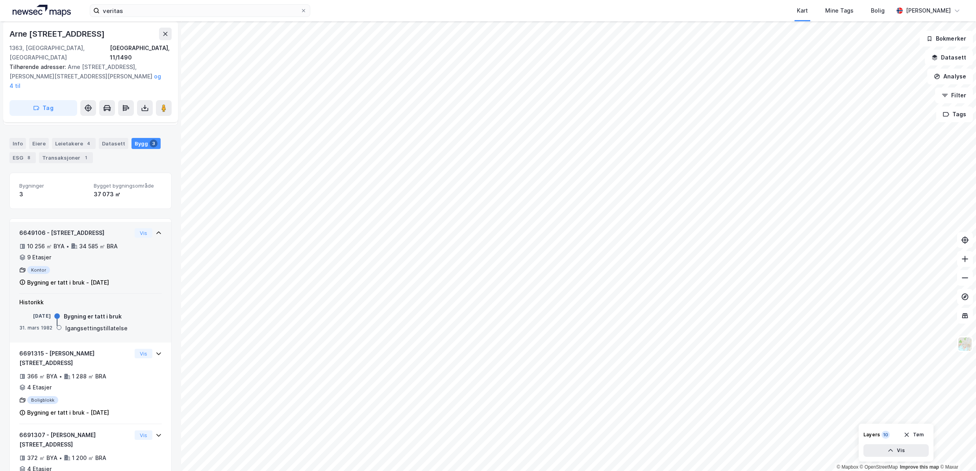
click at [156, 230] on icon at bounding box center [159, 233] width 6 height 6
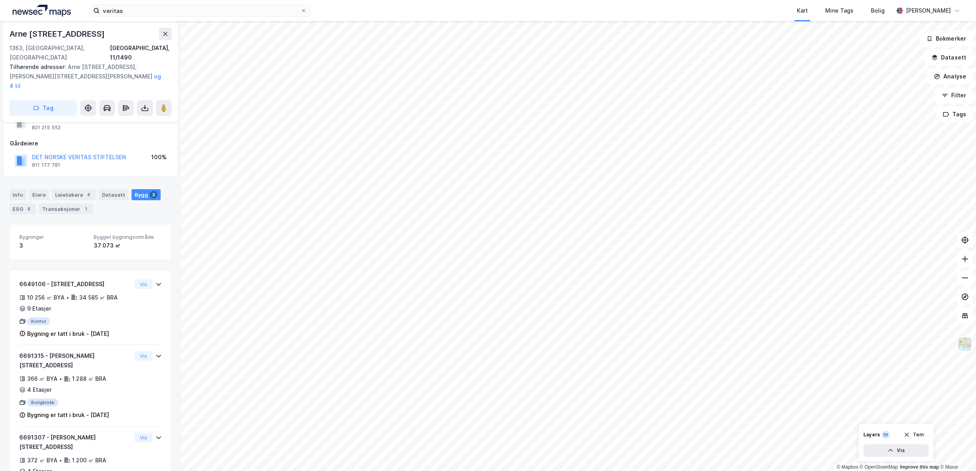
scroll to position [43, 0]
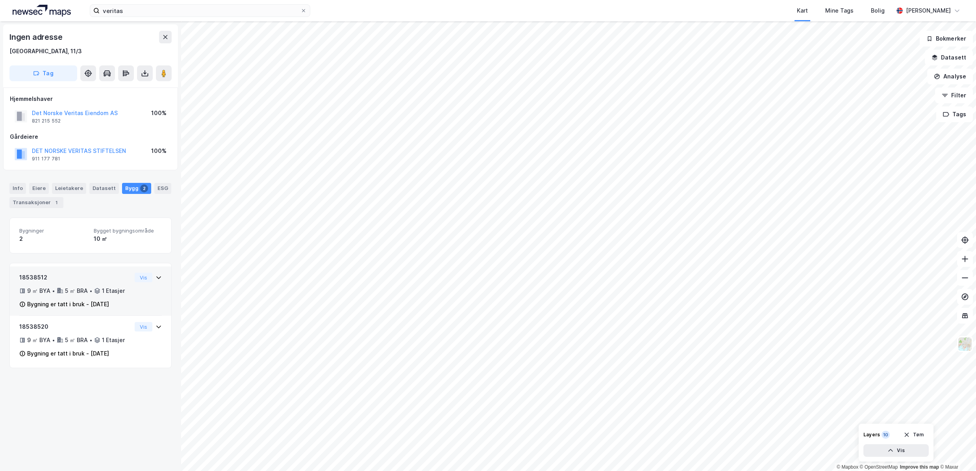
click at [156, 278] on icon at bounding box center [158, 277] width 5 height 3
click at [156, 276] on icon at bounding box center [159, 277] width 6 height 6
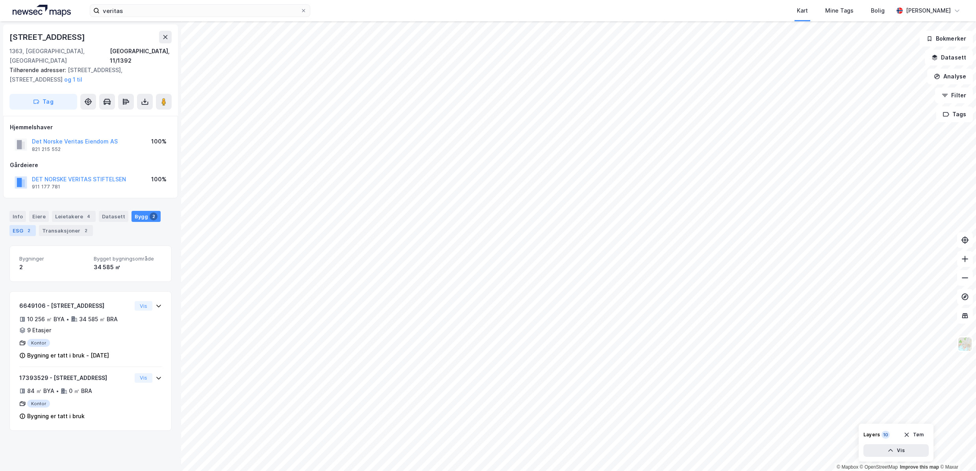
click at [25, 226] on div "2" at bounding box center [29, 230] width 8 height 8
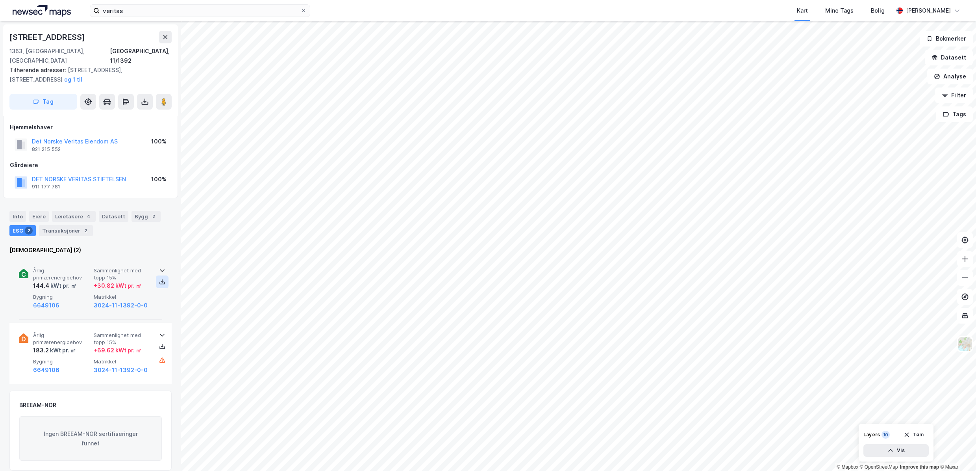
click at [161, 281] on icon at bounding box center [162, 282] width 3 height 2
click at [136, 211] on div "Bygg 2" at bounding box center [146, 216] width 29 height 11
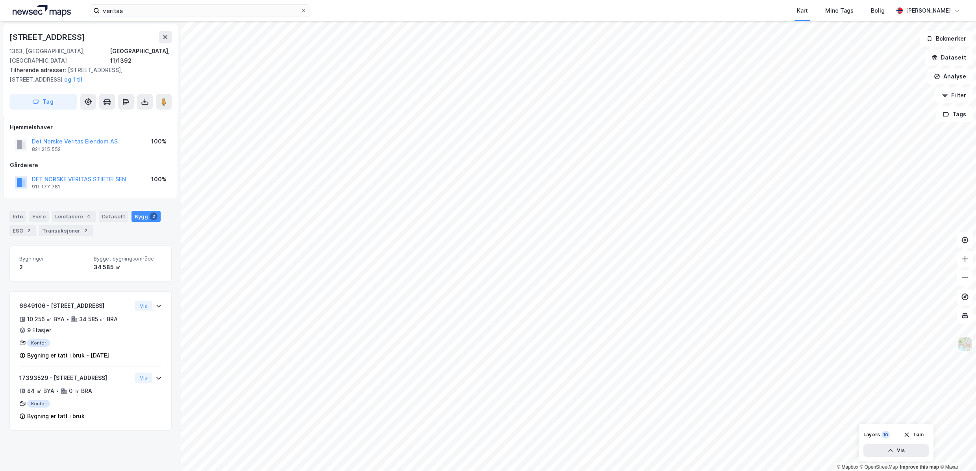
click at [0, 0] on button "og 1 til" at bounding box center [0, 0] width 0 height 0
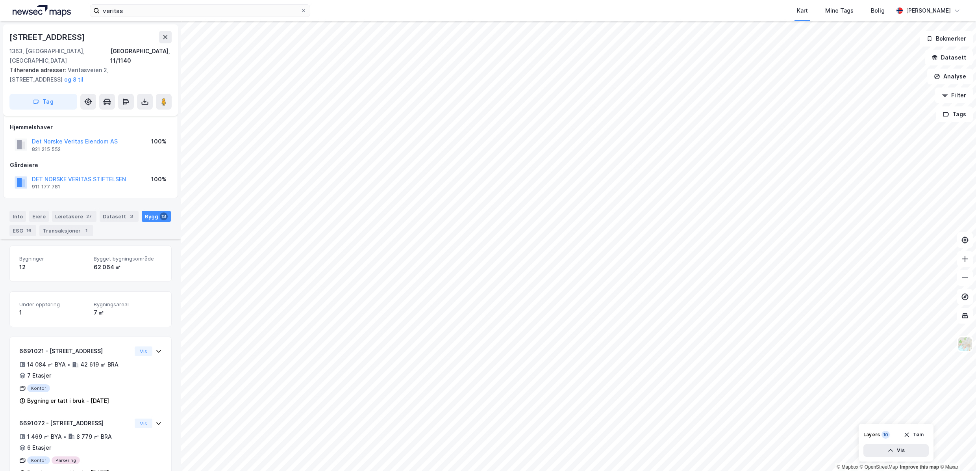
scroll to position [121, 0]
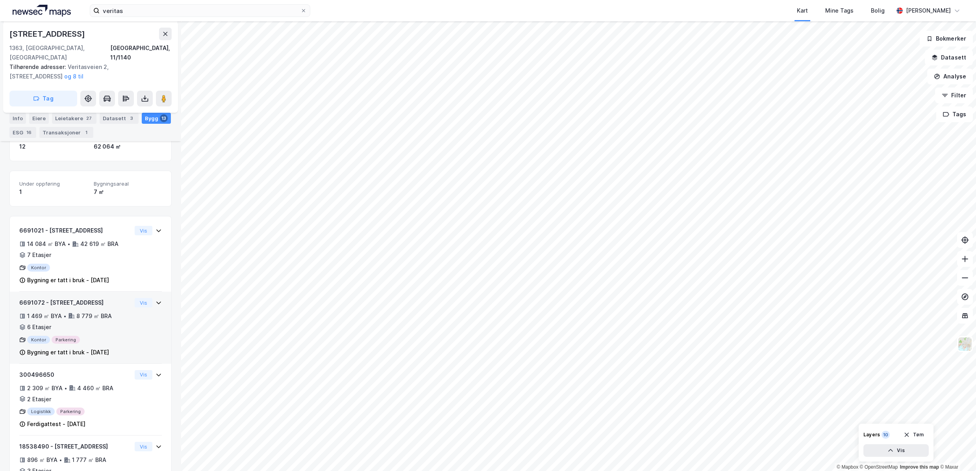
click at [156, 299] on icon at bounding box center [159, 302] width 6 height 6
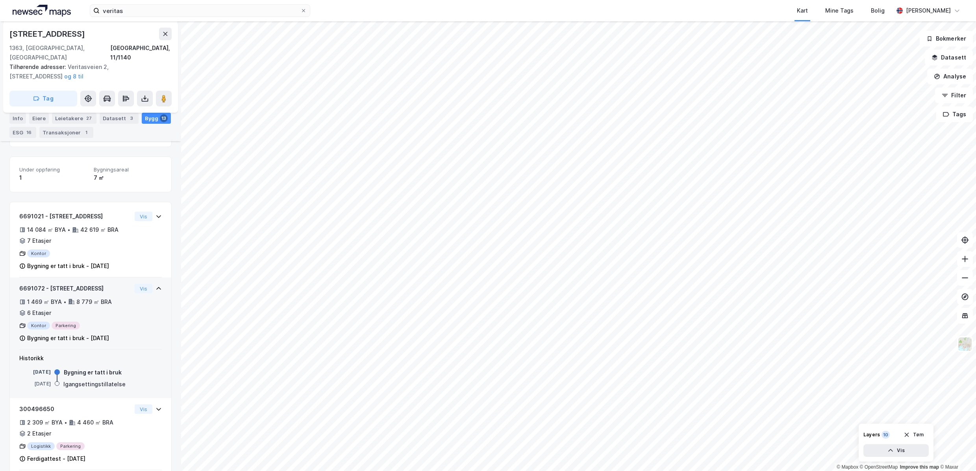
scroll to position [160, 0]
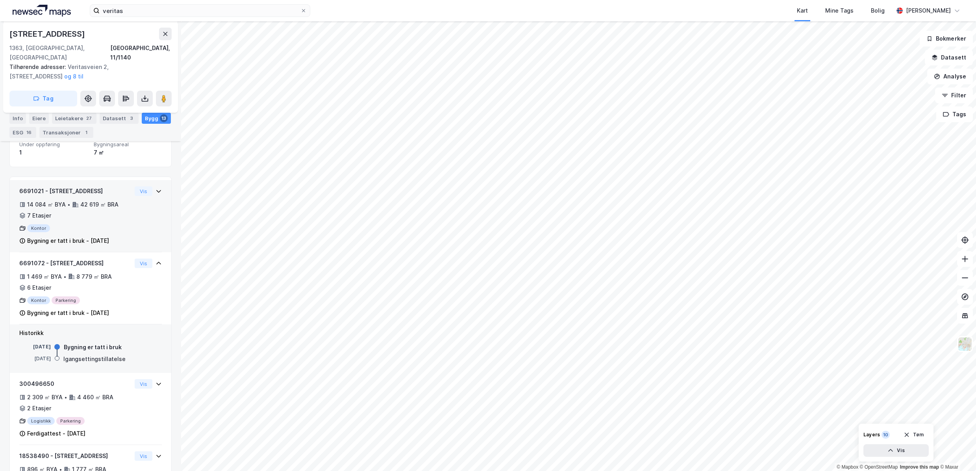
click at [118, 211] on div "6691021 - Veritasveien 1 14 084 ㎡ BYA • 42 619 ㎡ BRA • 7 Etasjer Kontor Bygning…" at bounding box center [75, 215] width 112 height 59
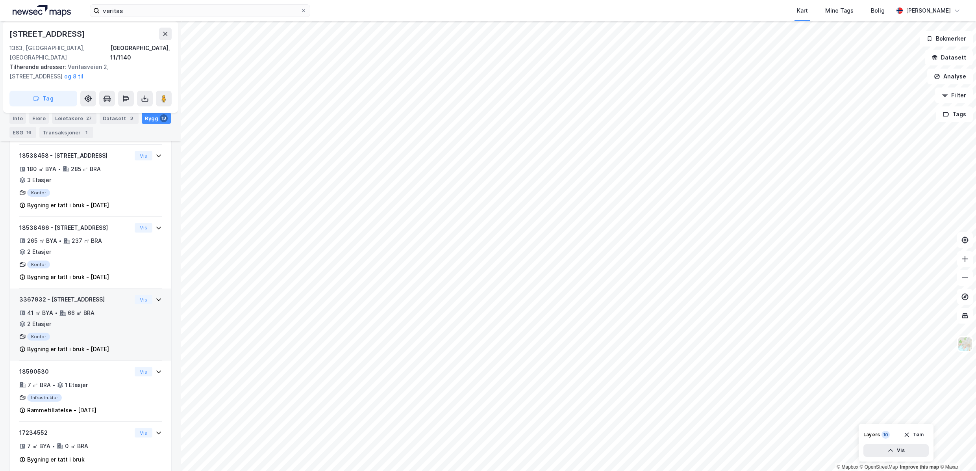
scroll to position [872, 0]
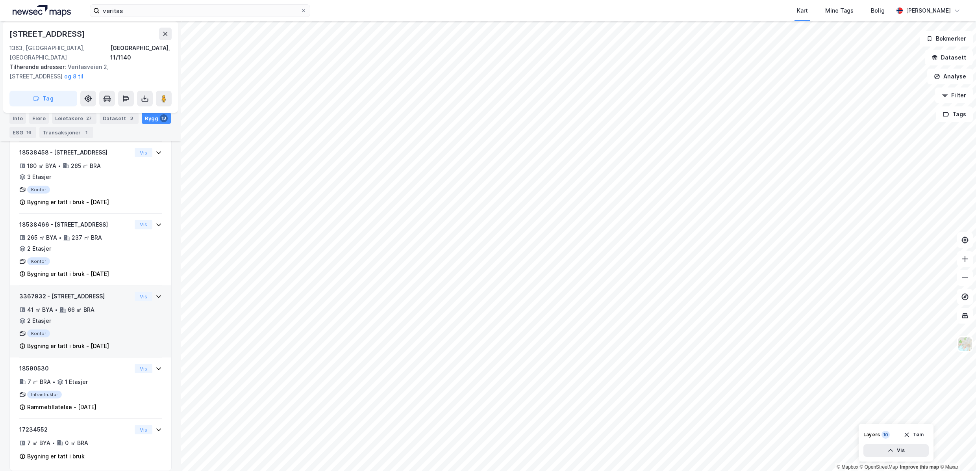
click at [90, 292] on div "3367932 - Veritasveien 17 41 ㎡ BYA • 66 ㎡ BRA • 2 Etasjer Kontor Bygning er tat…" at bounding box center [75, 320] width 112 height 59
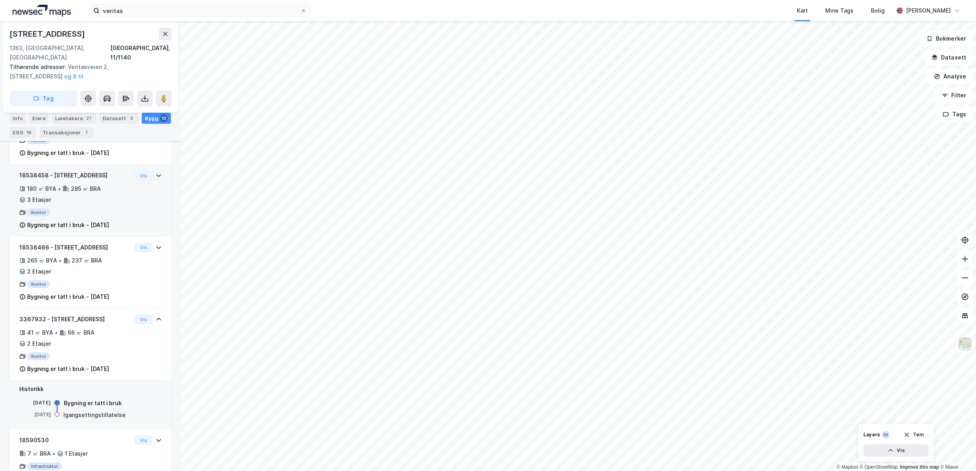
scroll to position [842, 0]
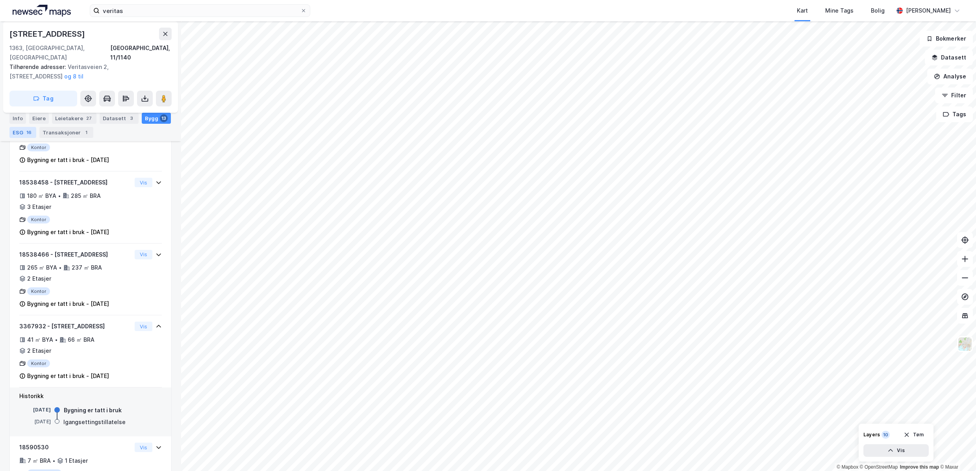
click at [22, 132] on div "ESG 16" at bounding box center [22, 132] width 27 height 11
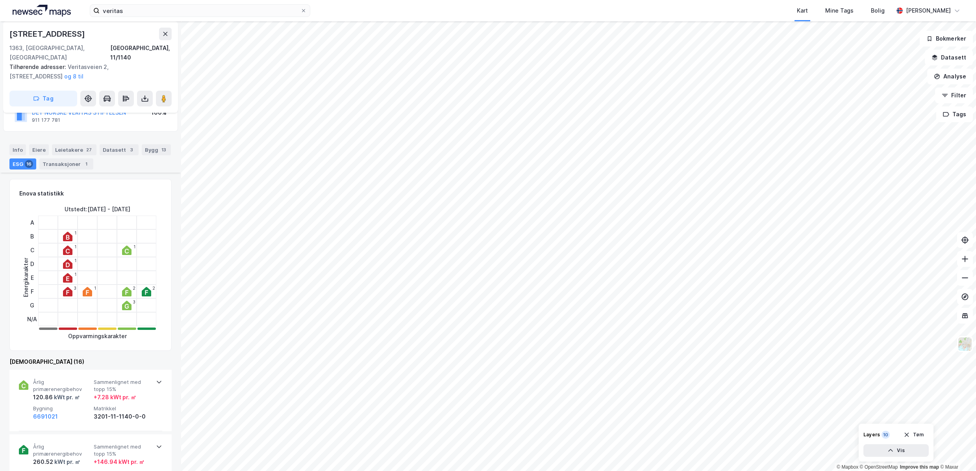
scroll to position [185, 0]
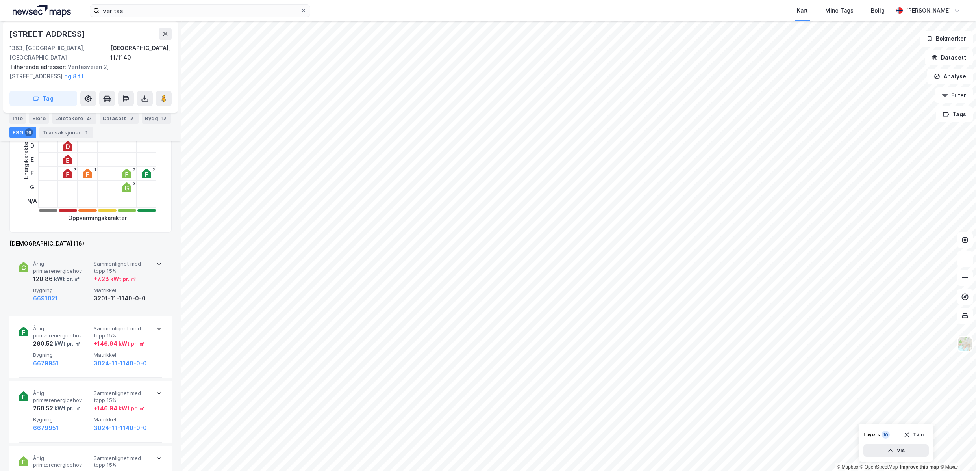
click at [156, 260] on icon at bounding box center [159, 263] width 6 height 6
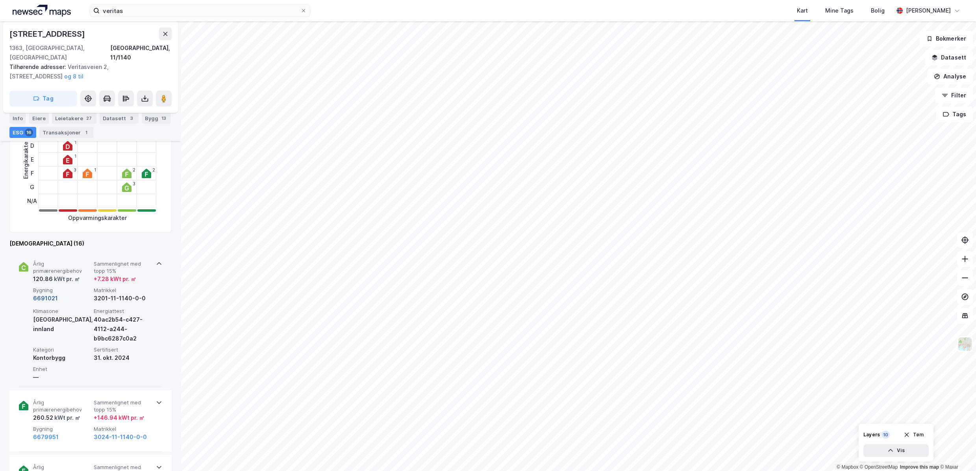
click at [41, 293] on button "6691021" at bounding box center [45, 297] width 25 height 9
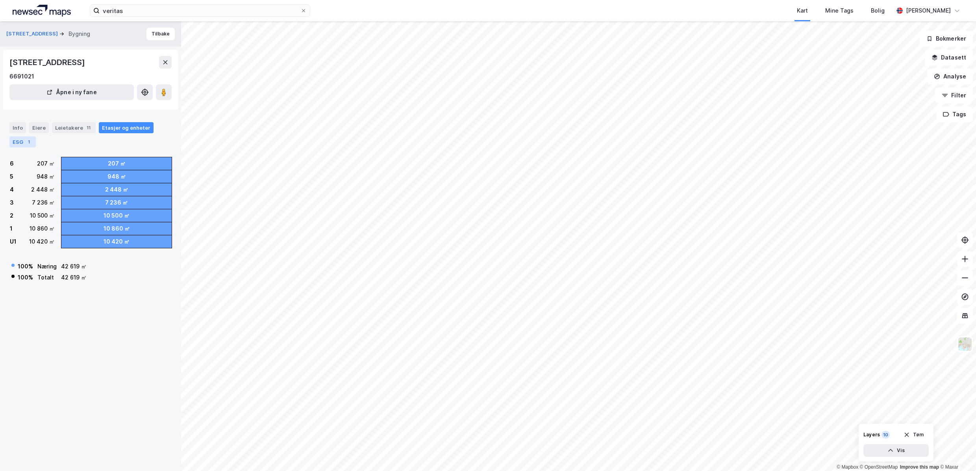
click at [24, 141] on div "ESG 1" at bounding box center [22, 141] width 26 height 11
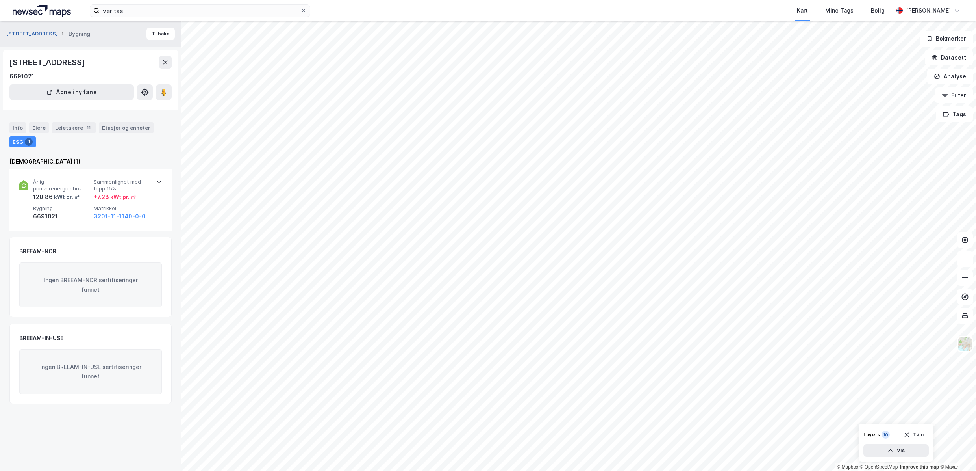
click at [26, 34] on button "[STREET_ADDRESS]" at bounding box center [32, 34] width 53 height 8
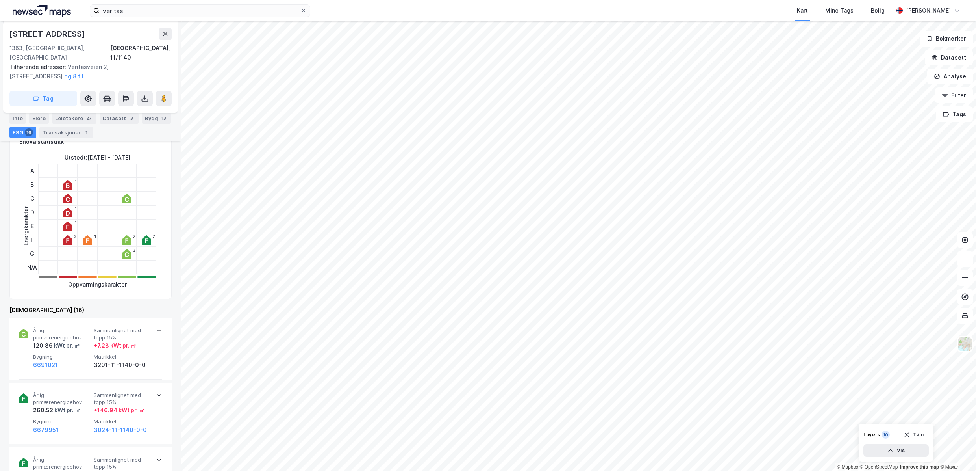
scroll to position [158, 0]
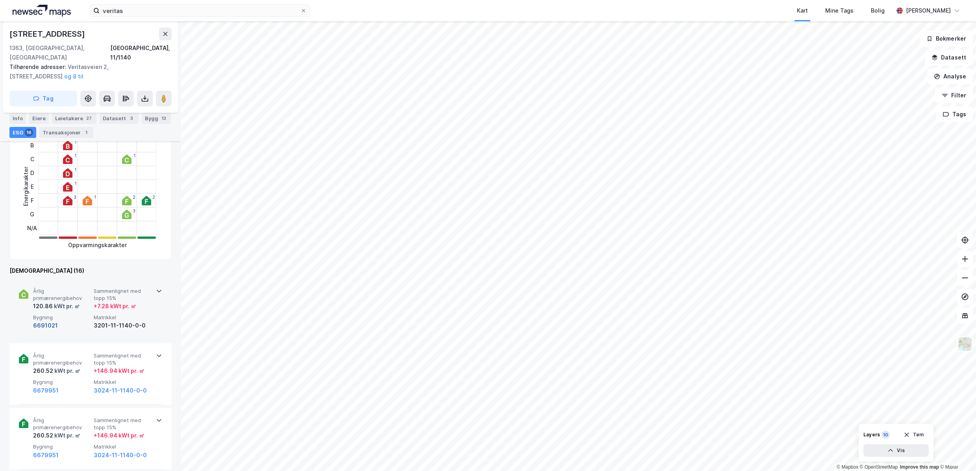
click at [46, 321] on button "6691021" at bounding box center [45, 325] width 25 height 9
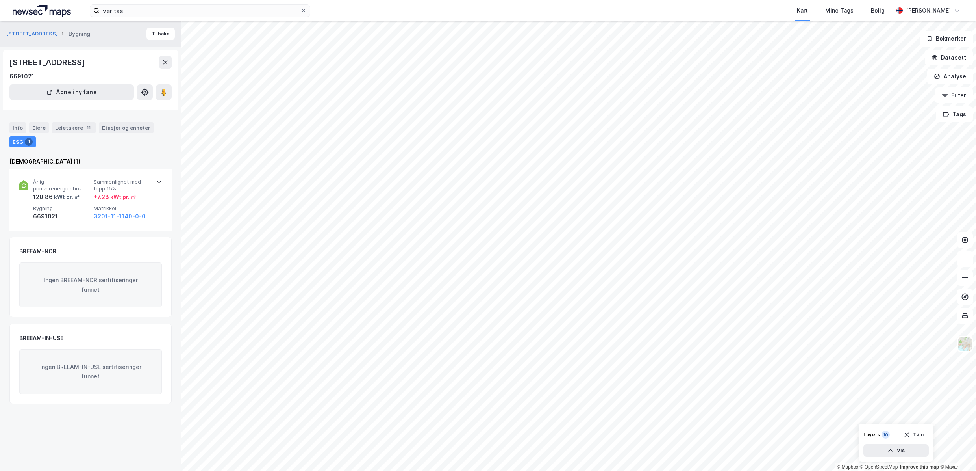
drag, startPoint x: 120, startPoint y: 164, endPoint x: 120, endPoint y: 159, distance: 4.3
click at [119, 164] on div "[DEMOGRAPHIC_DATA] (1)" at bounding box center [90, 161] width 162 height 9
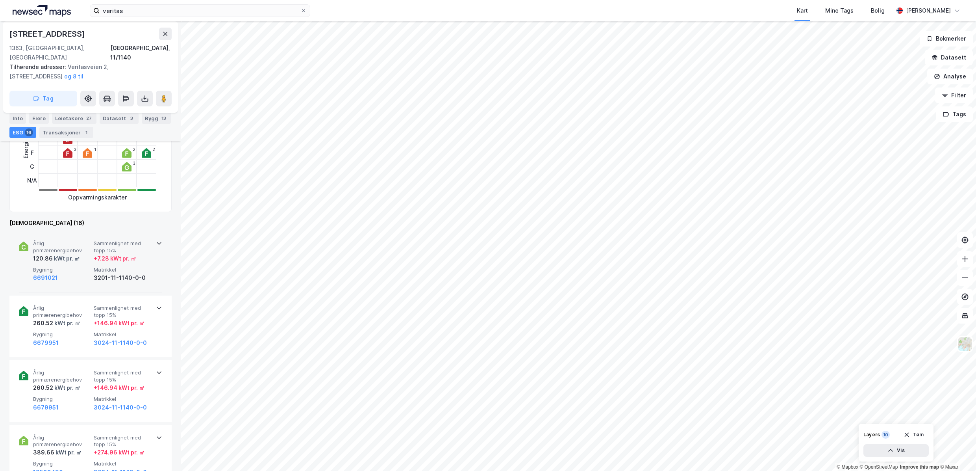
scroll to position [236, 0]
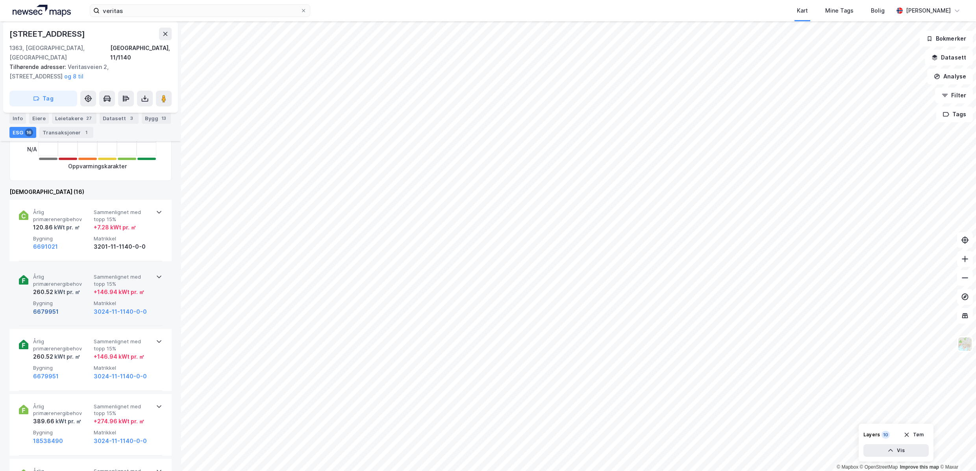
click at [49, 307] on button "6679951" at bounding box center [46, 311] width 26 height 9
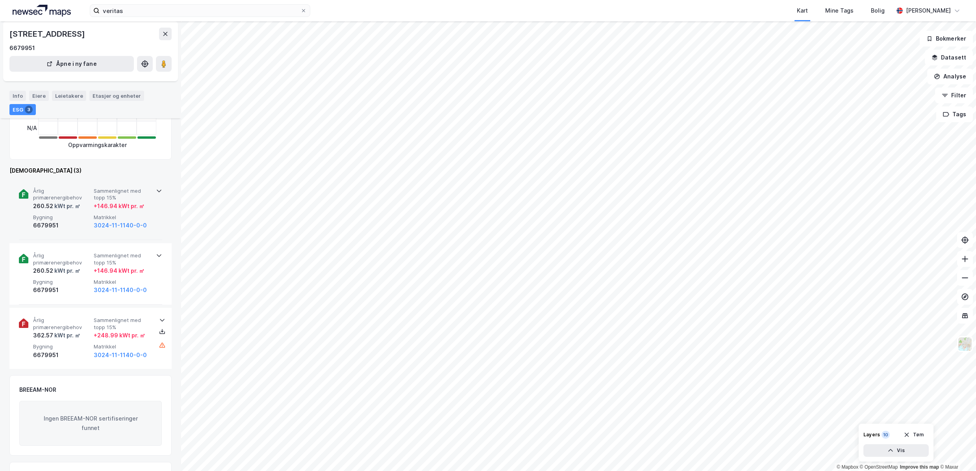
scroll to position [158, 0]
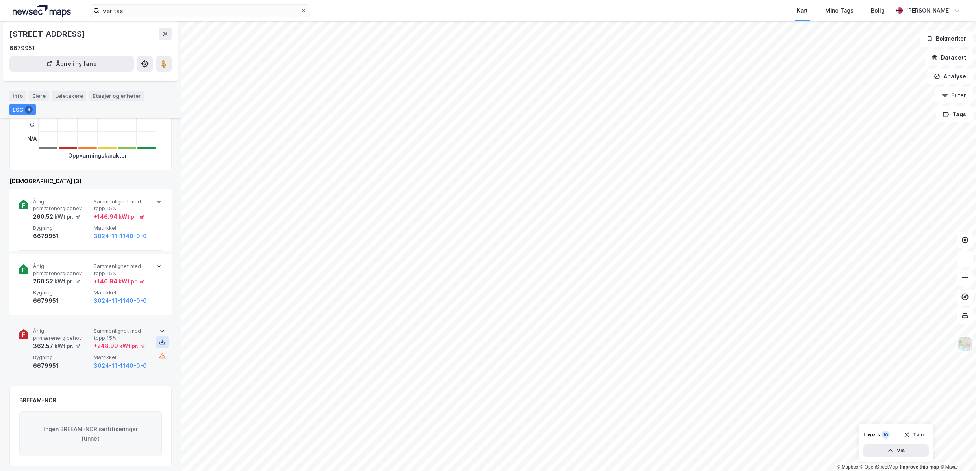
click at [161, 342] on icon at bounding box center [162, 342] width 6 height 6
